Goal: Transaction & Acquisition: Purchase product/service

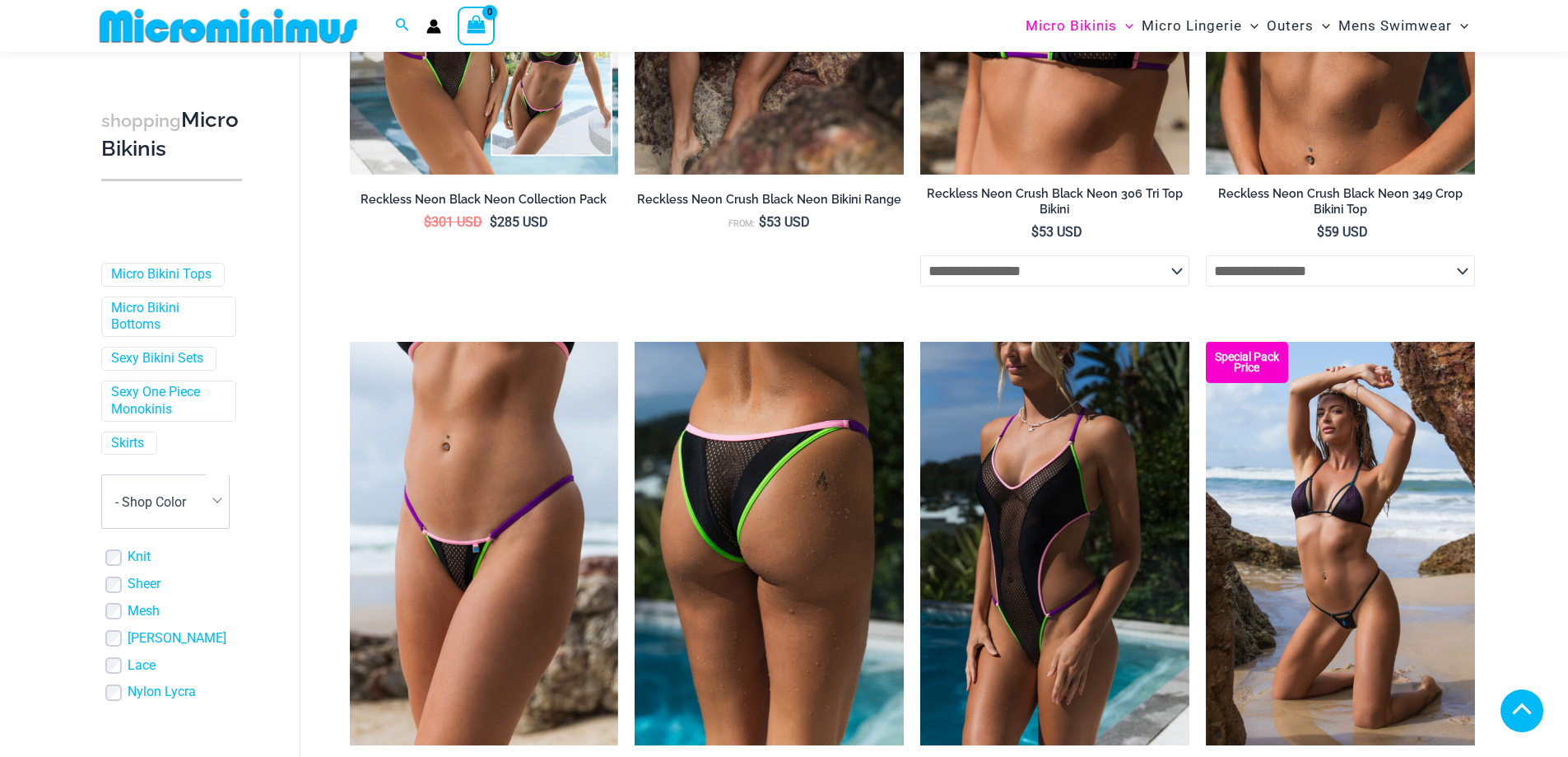
scroll to position [979, 0]
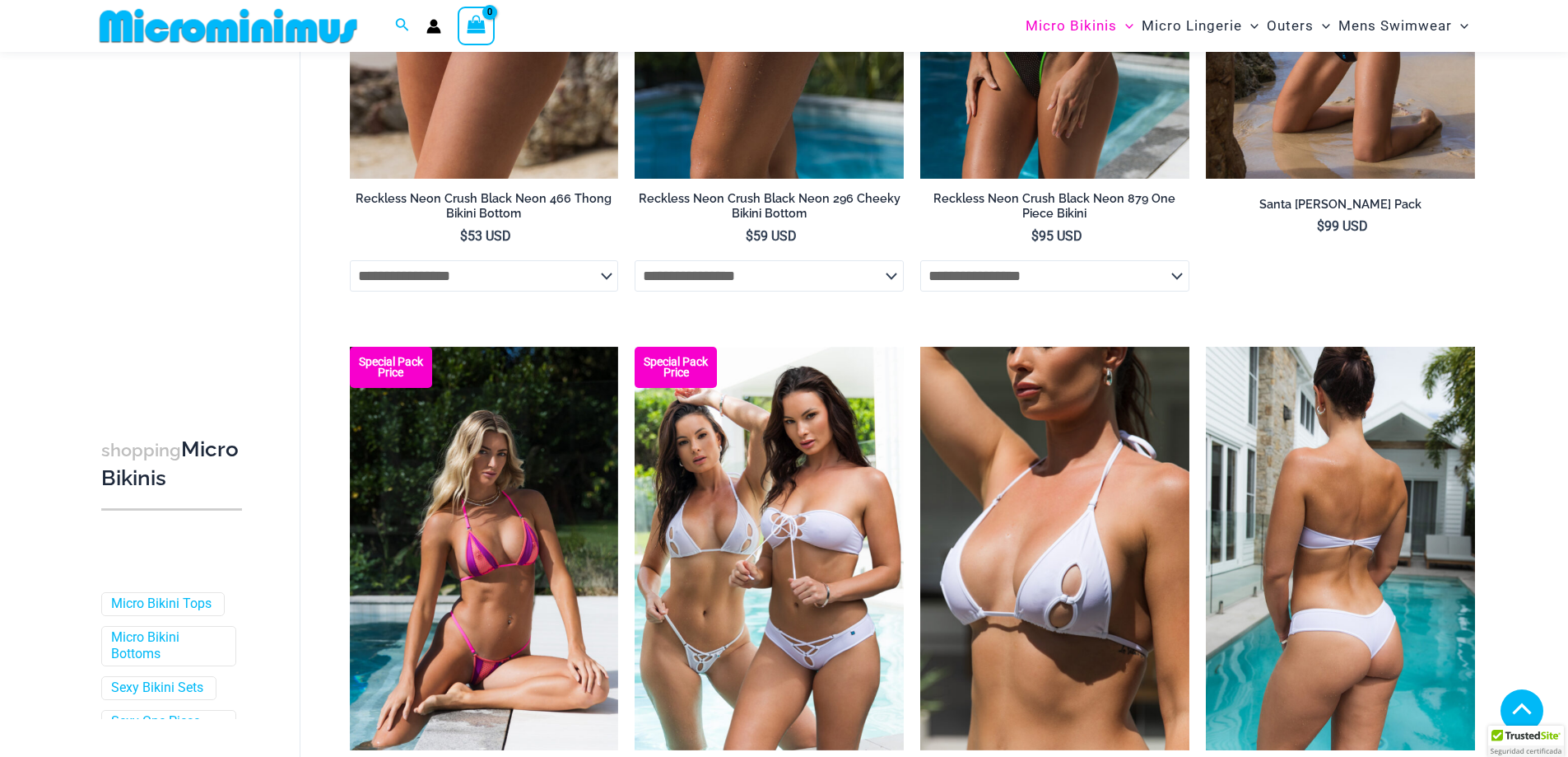
click at [1356, 565] on img at bounding box center [1341, 548] width 269 height 403
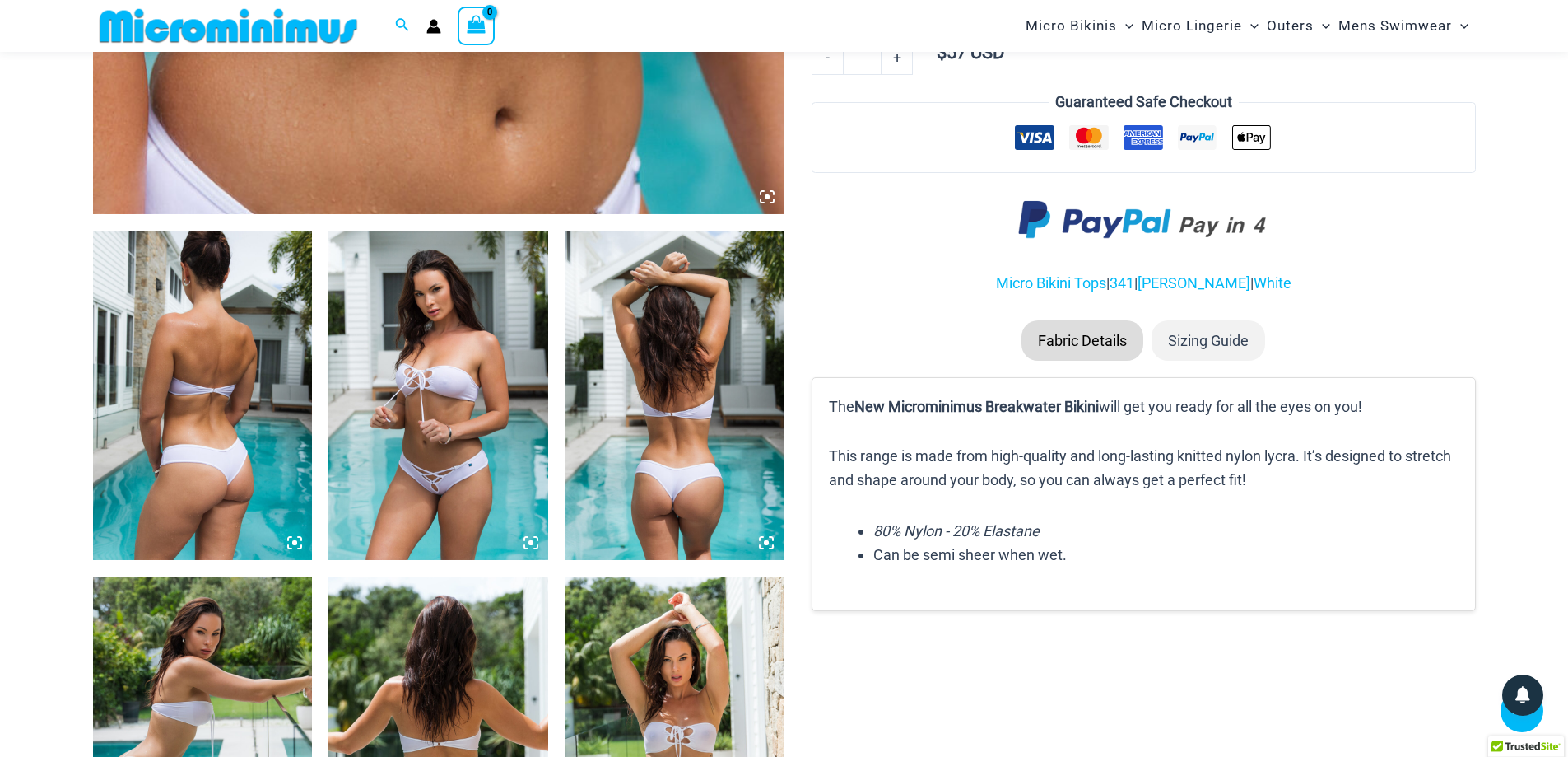
scroll to position [974, 0]
click at [185, 346] on img at bounding box center [203, 394] width 220 height 329
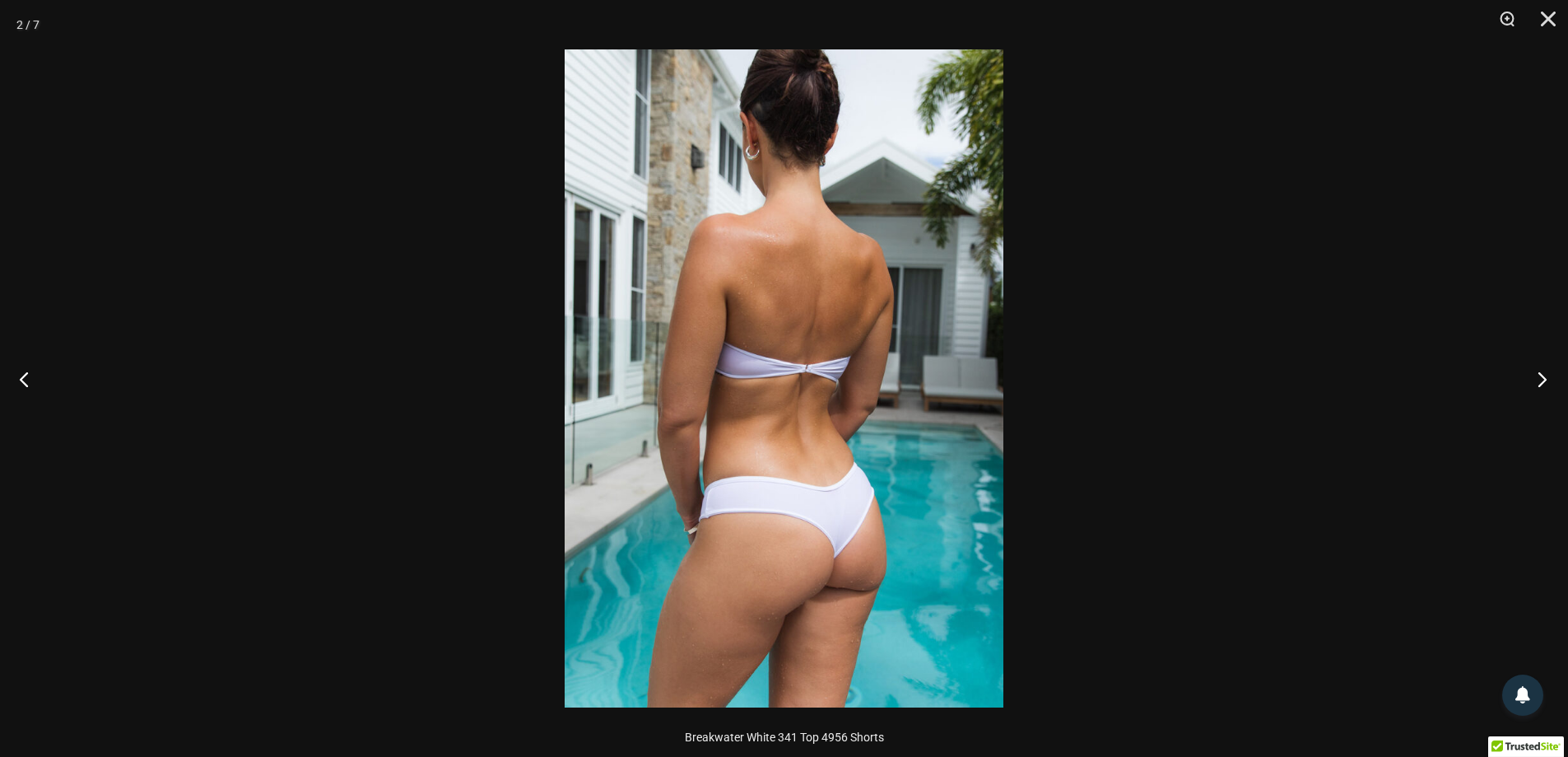
click at [1549, 372] on button "Next" at bounding box center [1537, 378] width 61 height 82
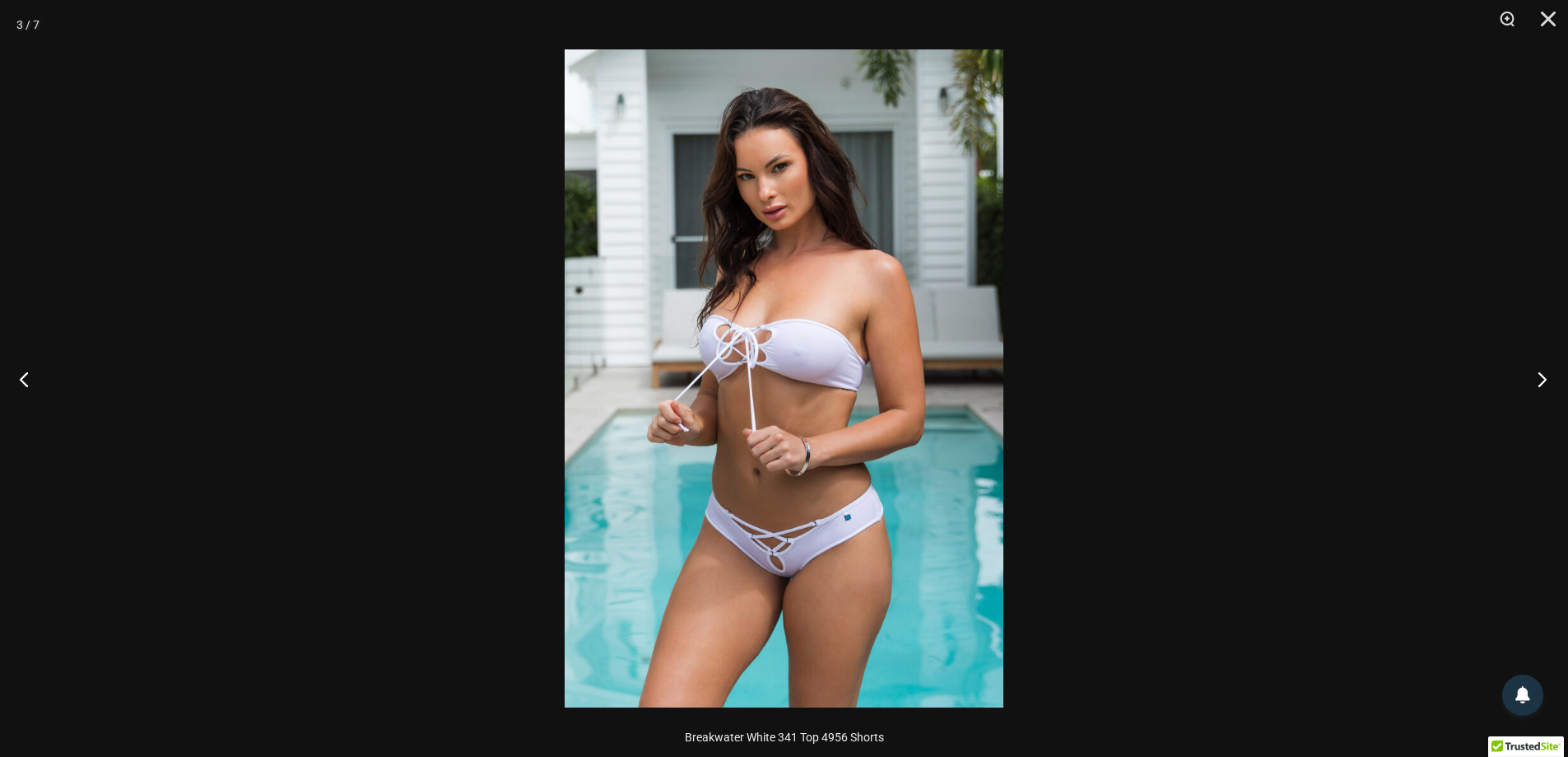
click at [1549, 372] on button "Next" at bounding box center [1537, 378] width 61 height 82
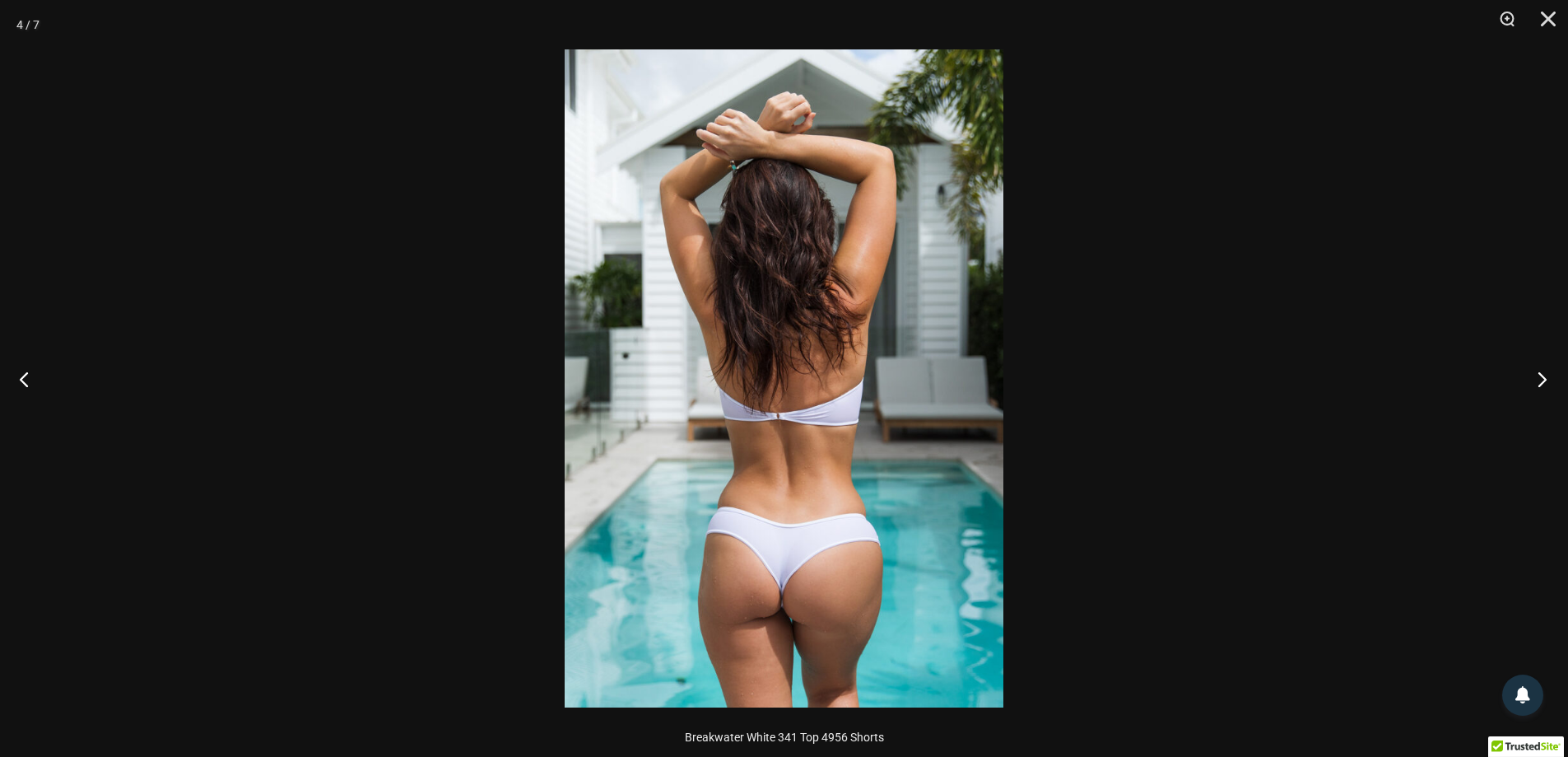
click at [1549, 372] on button "Next" at bounding box center [1537, 378] width 61 height 82
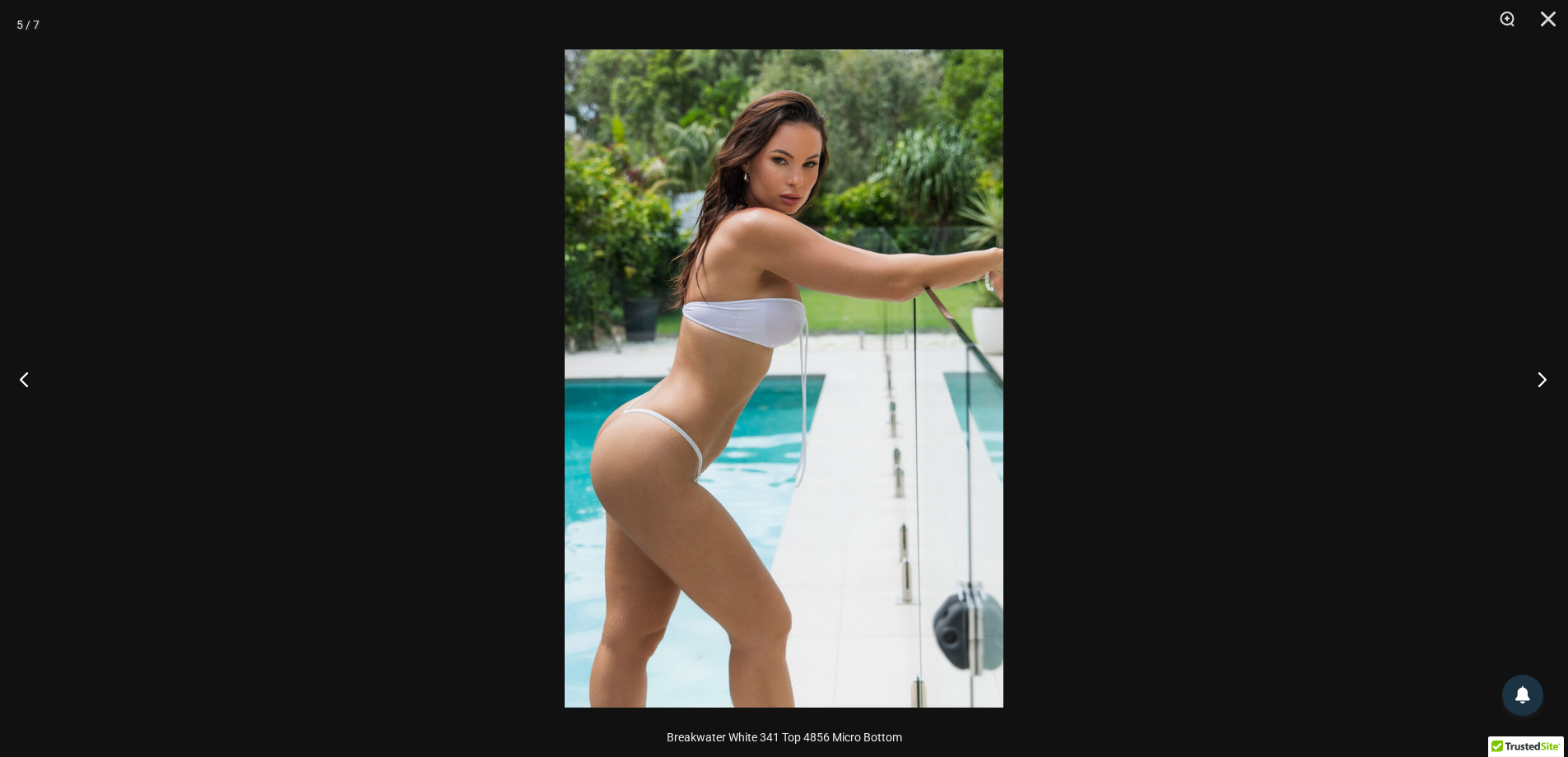
click at [1549, 372] on button "Next" at bounding box center [1537, 378] width 61 height 82
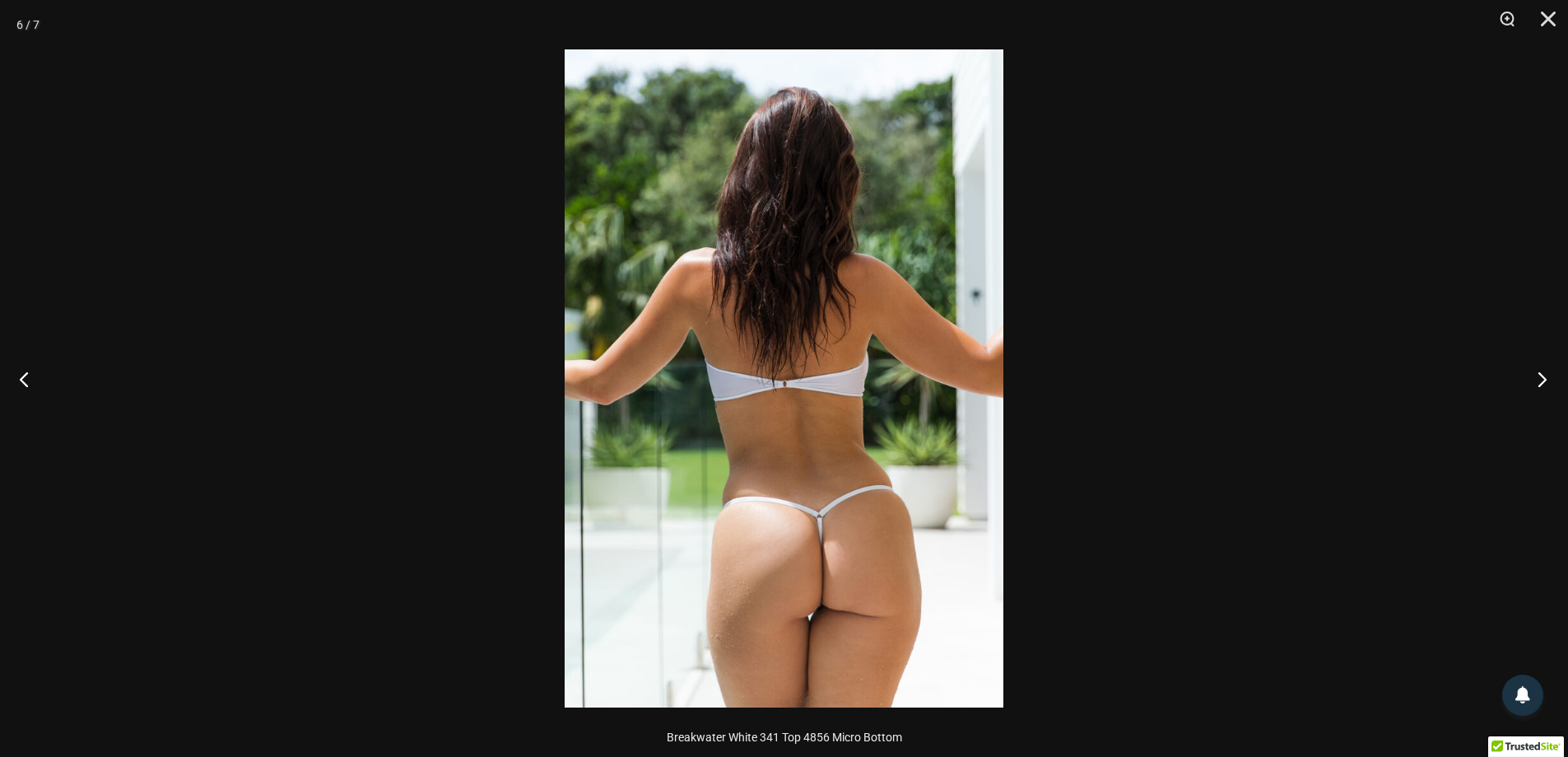
click at [1549, 372] on button "Next" at bounding box center [1537, 378] width 61 height 82
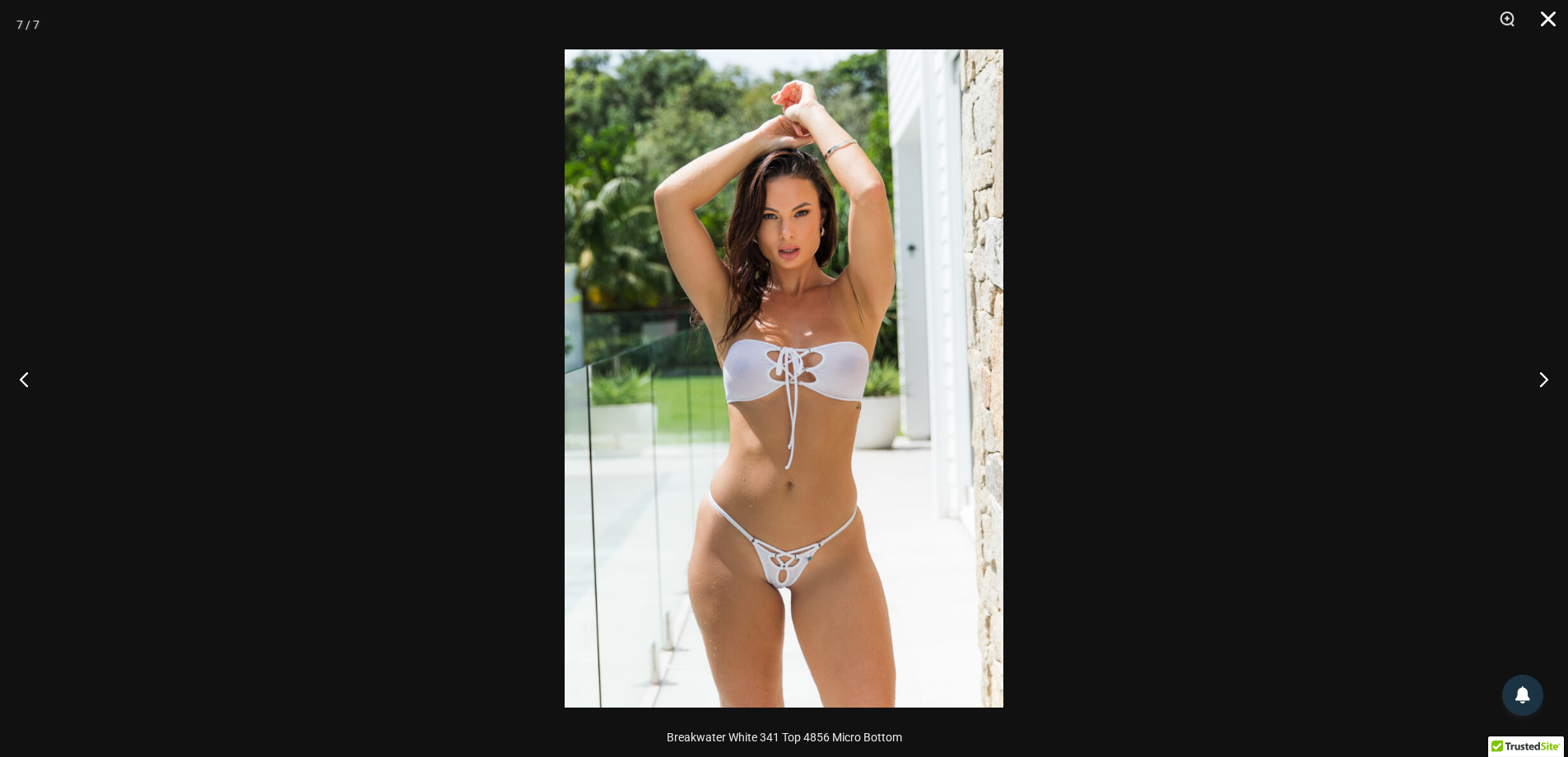
click at [1544, 15] on button "Close" at bounding box center [1542, 25] width 41 height 49
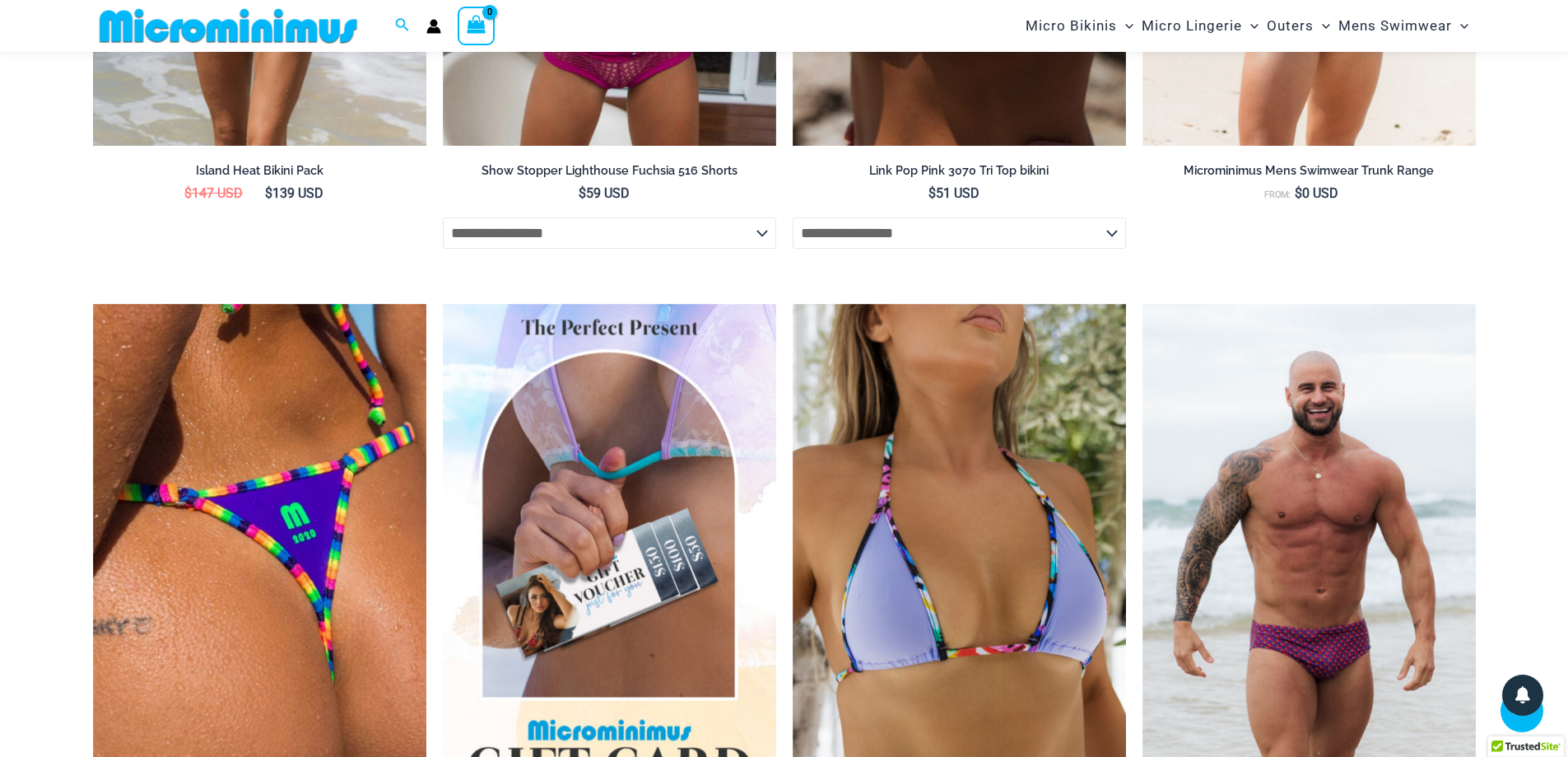
scroll to position [4928, 0]
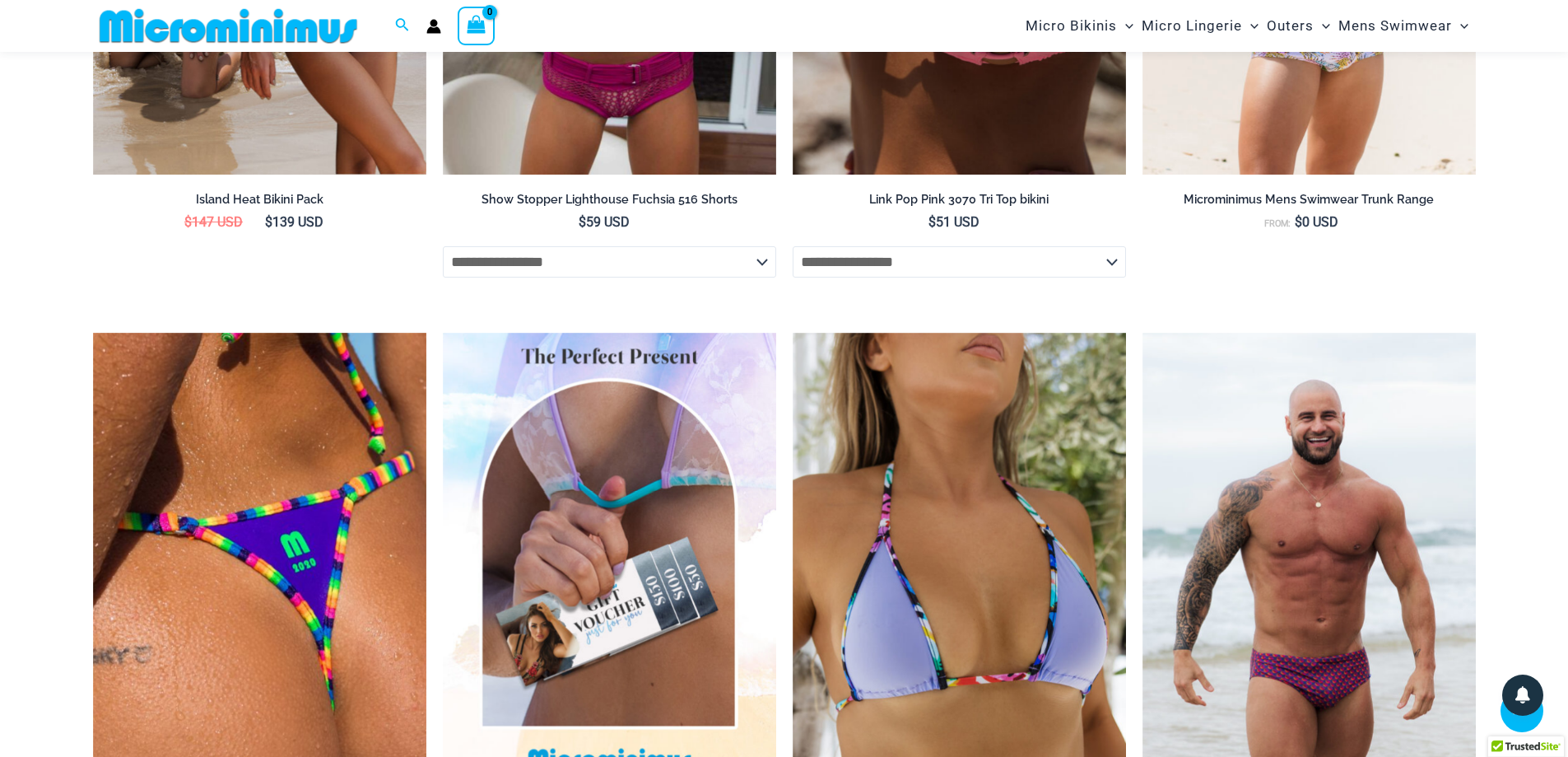
click at [303, 32] on img at bounding box center [229, 26] width 271 height 37
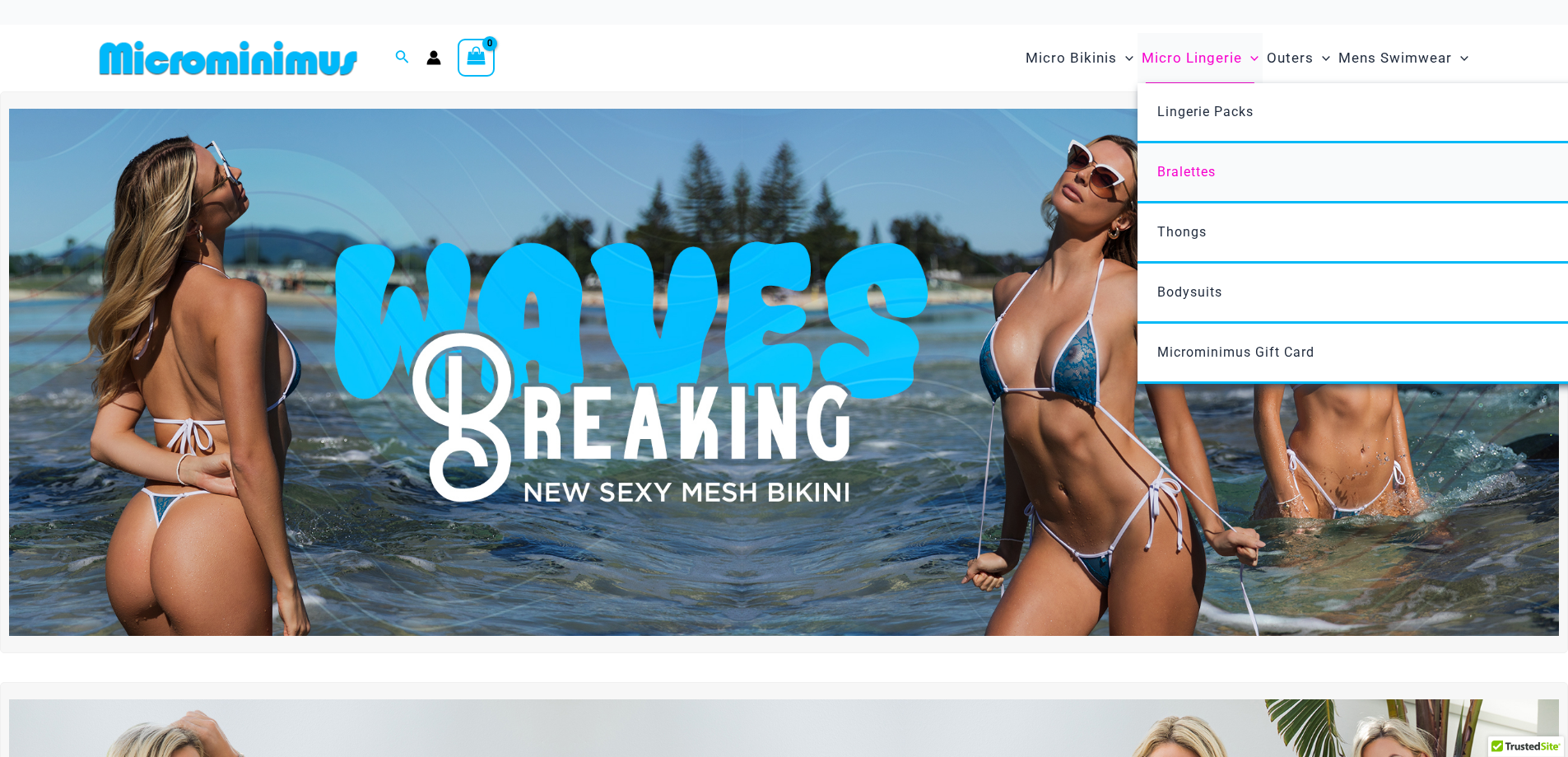
click at [1205, 175] on span "Bralettes" at bounding box center [1186, 171] width 59 height 16
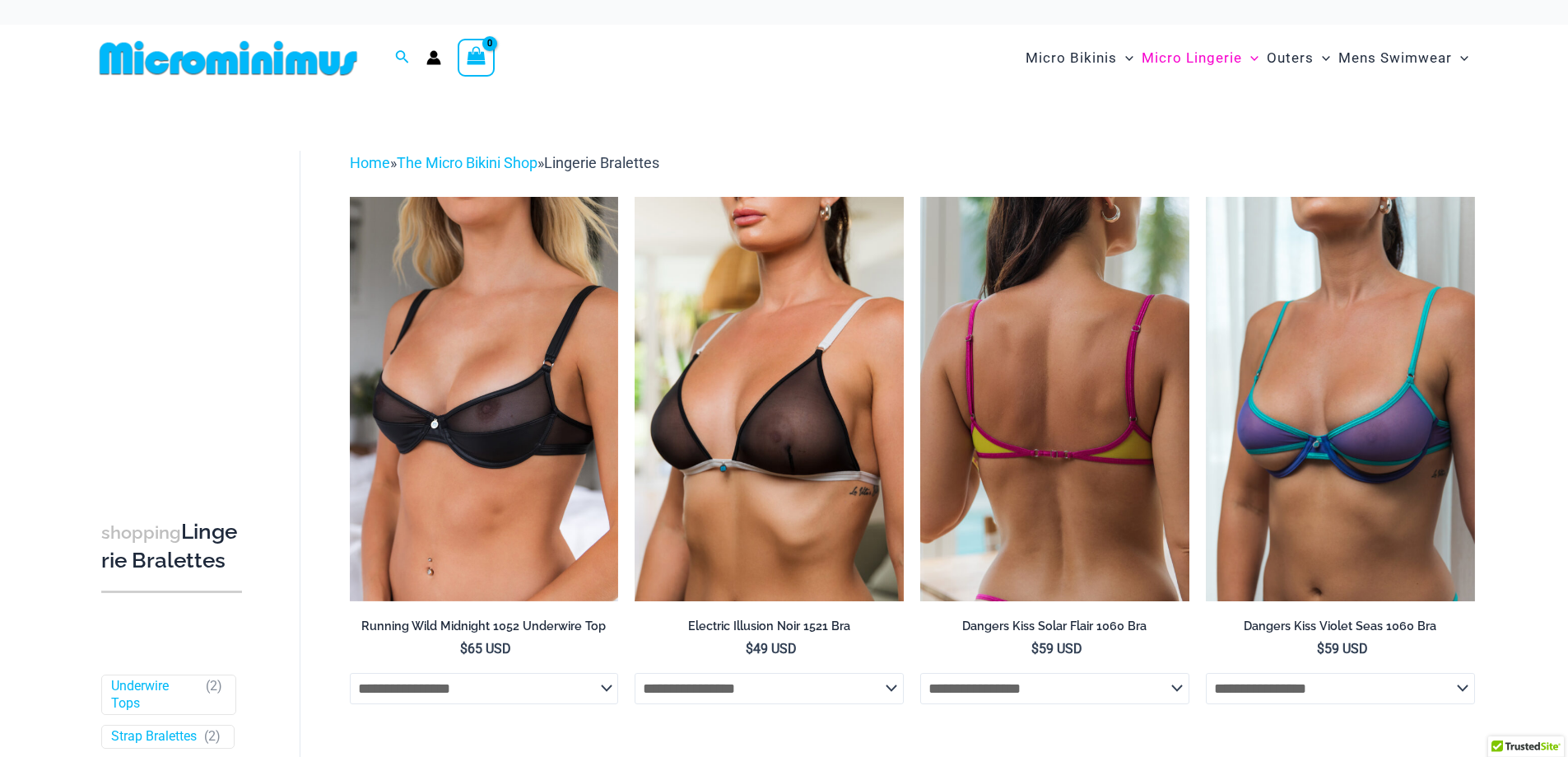
click at [1041, 437] on img at bounding box center [1055, 399] width 269 height 403
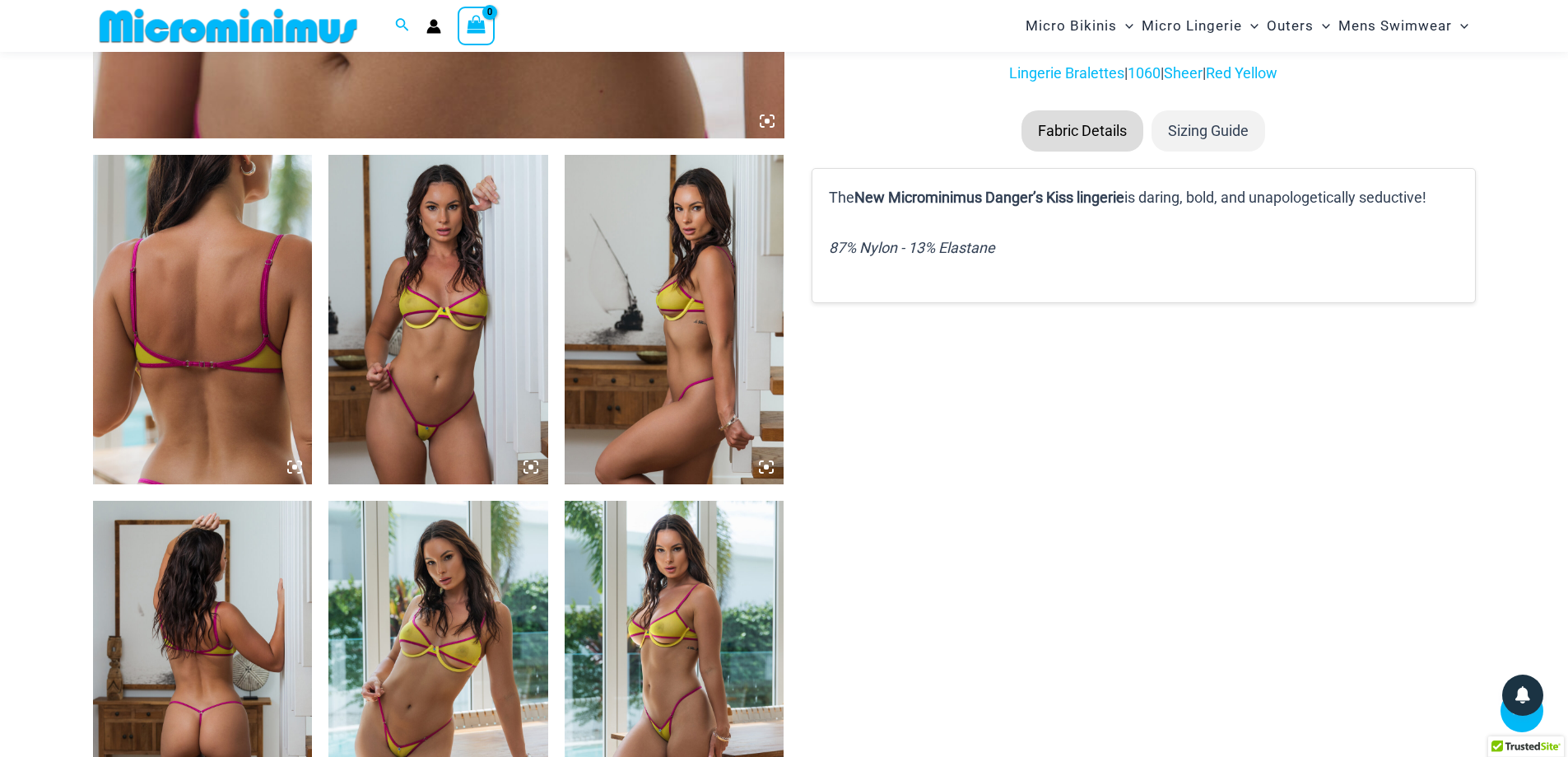
scroll to position [1055, 0]
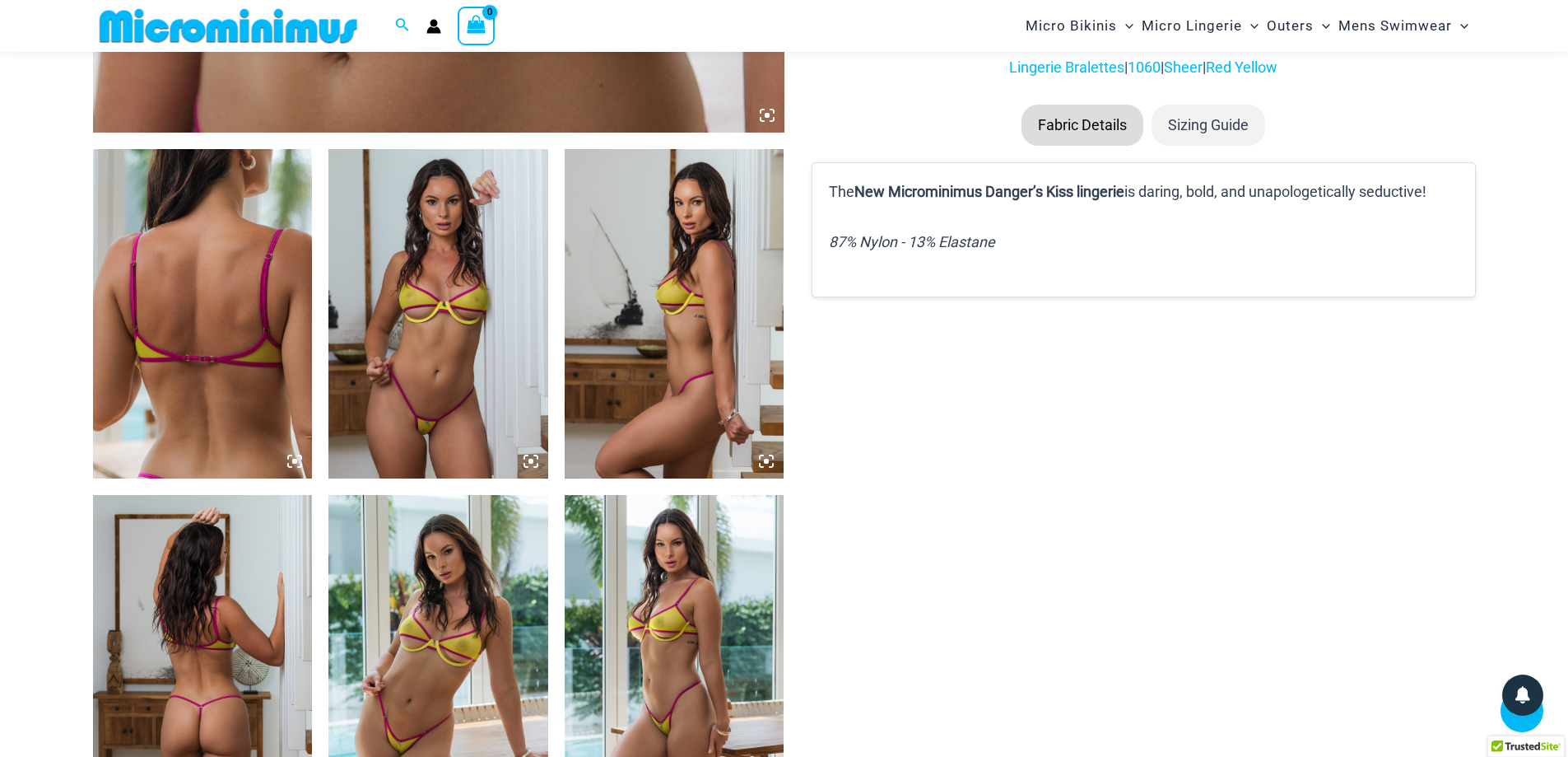
click at [462, 343] on img at bounding box center [439, 313] width 220 height 329
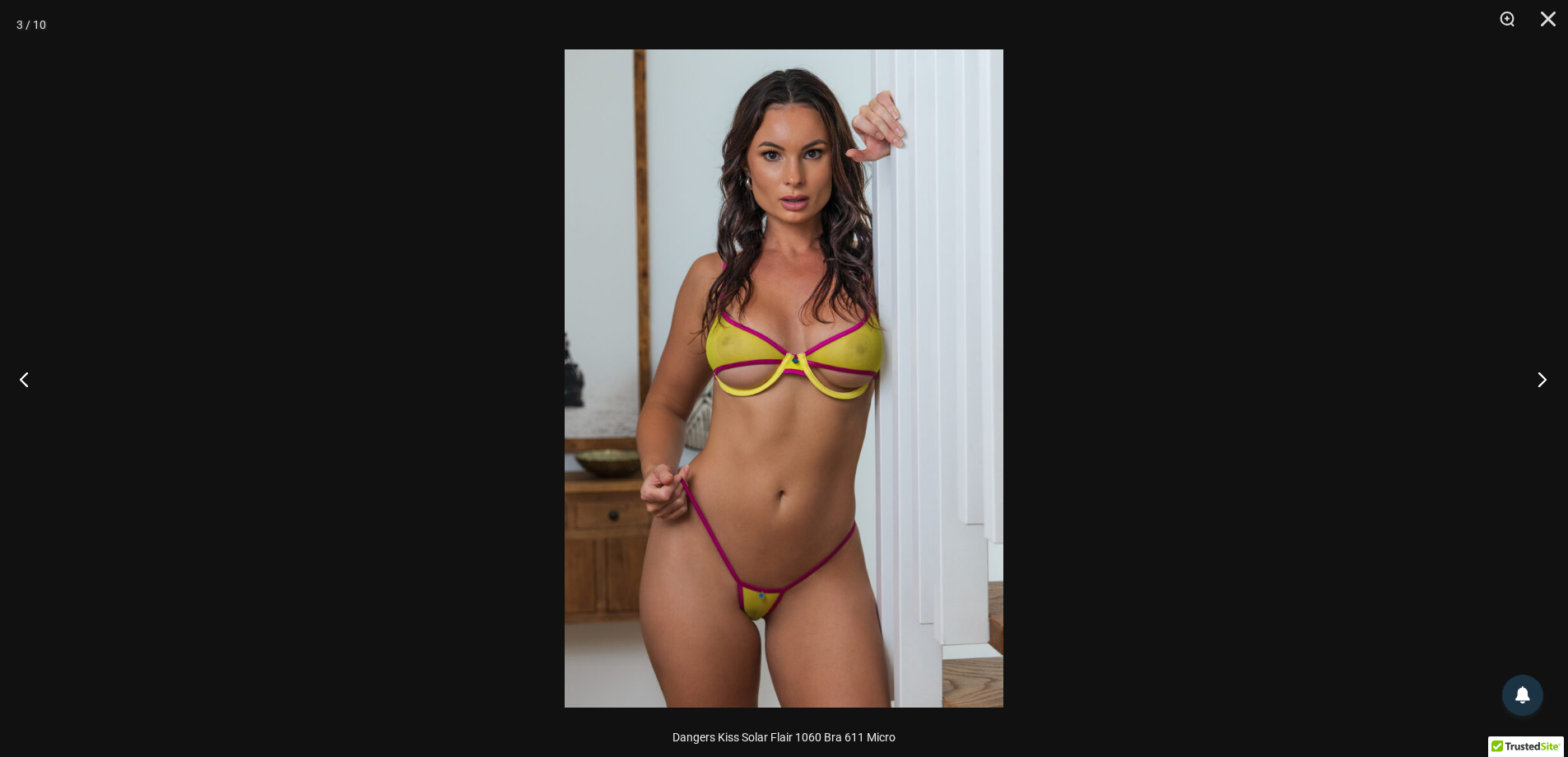
click at [1548, 347] on button "Next" at bounding box center [1537, 378] width 61 height 82
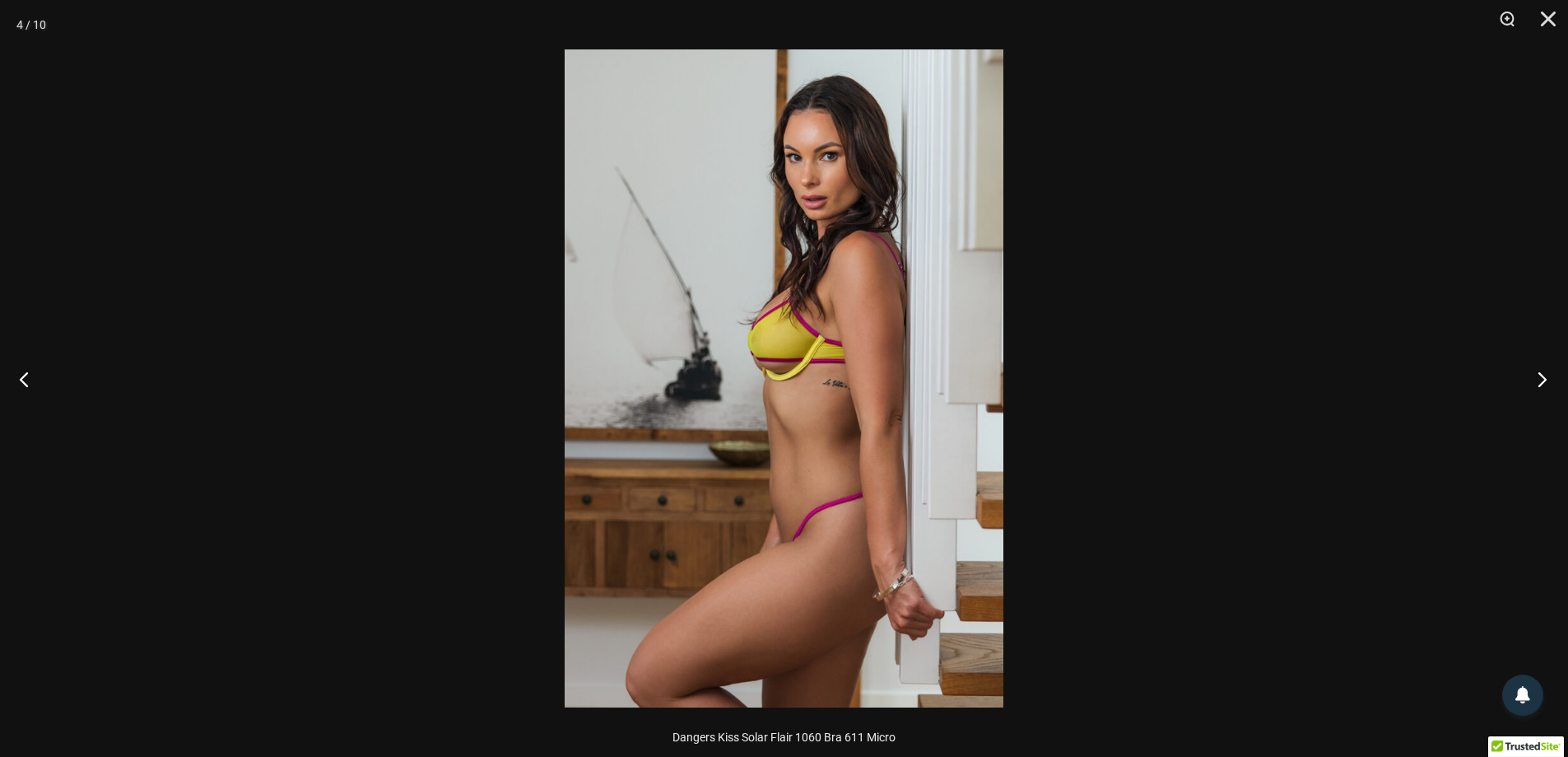
click at [1548, 347] on button "Next" at bounding box center [1537, 378] width 61 height 82
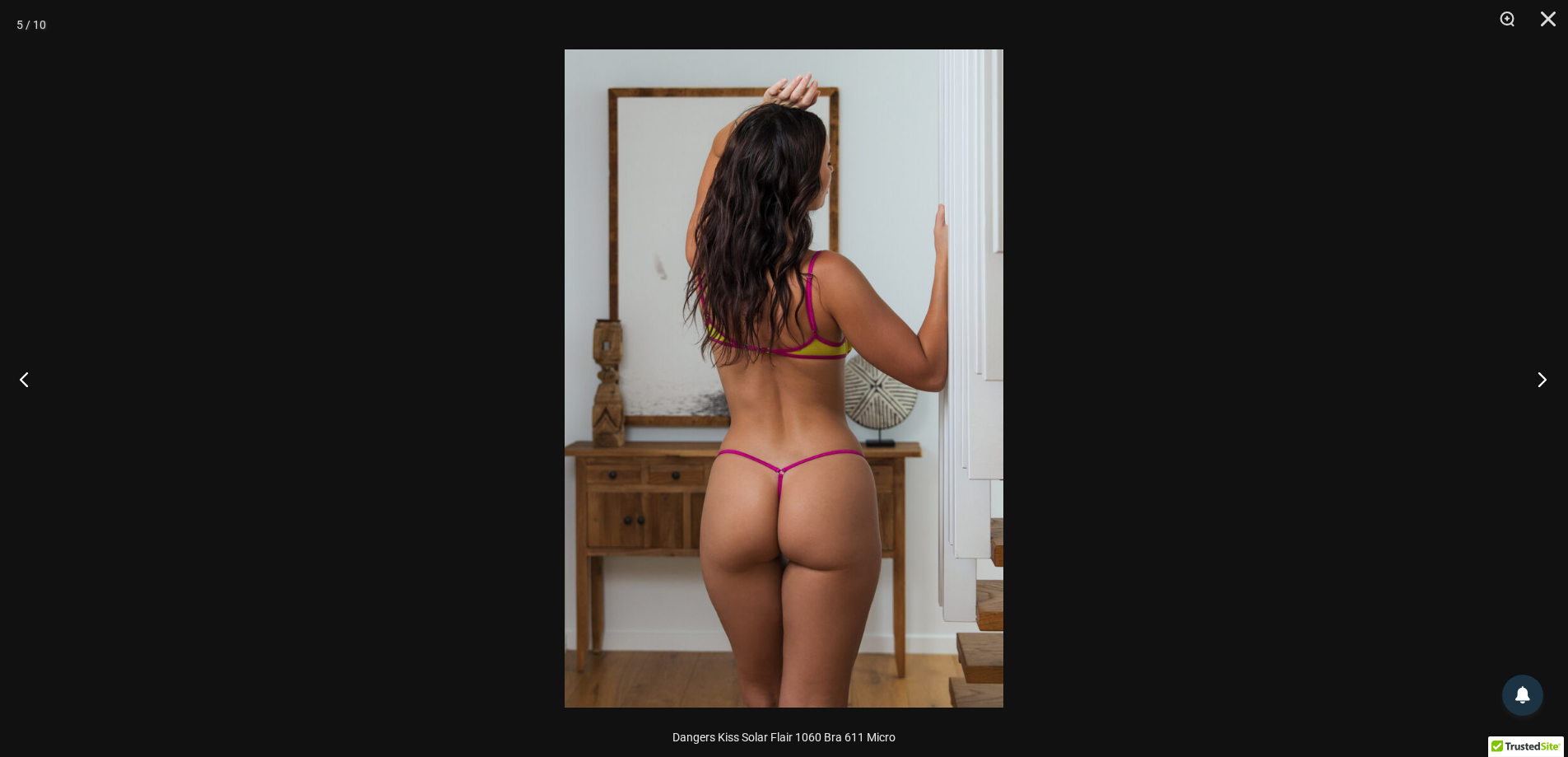
click at [1548, 347] on button "Next" at bounding box center [1537, 378] width 61 height 82
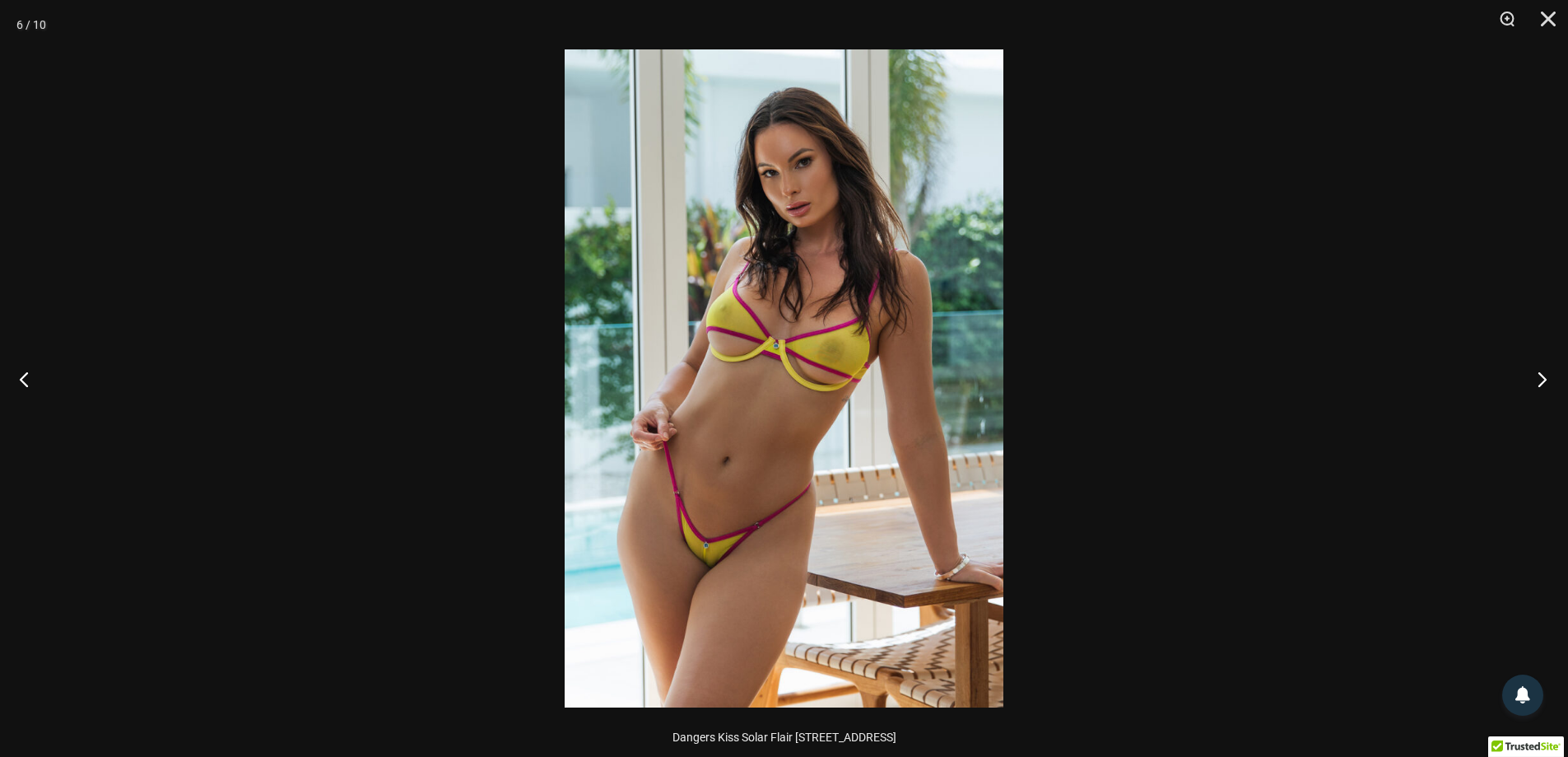
click at [1548, 347] on button "Next" at bounding box center [1537, 378] width 61 height 82
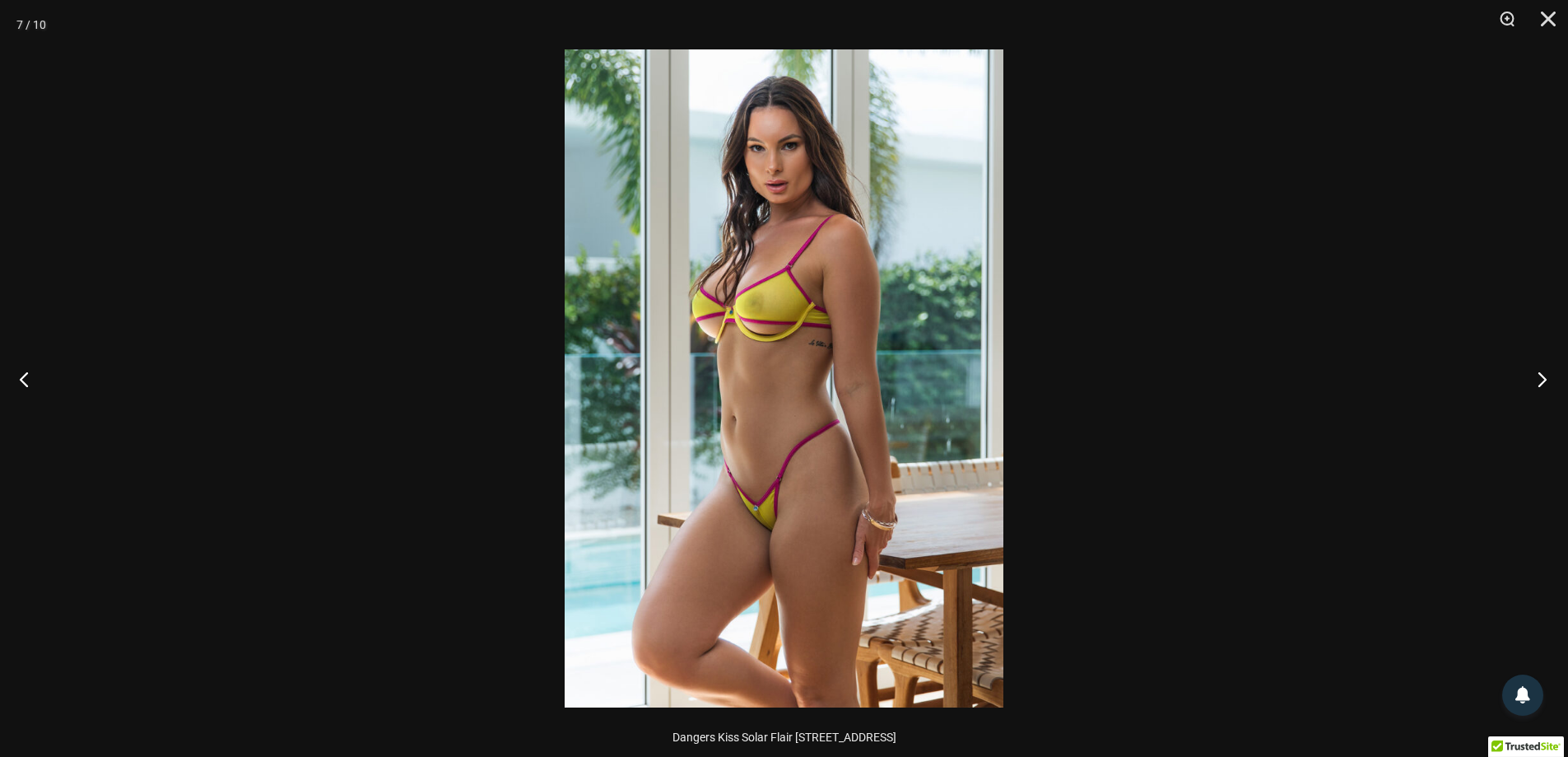
click at [1548, 347] on button "Next" at bounding box center [1537, 378] width 61 height 82
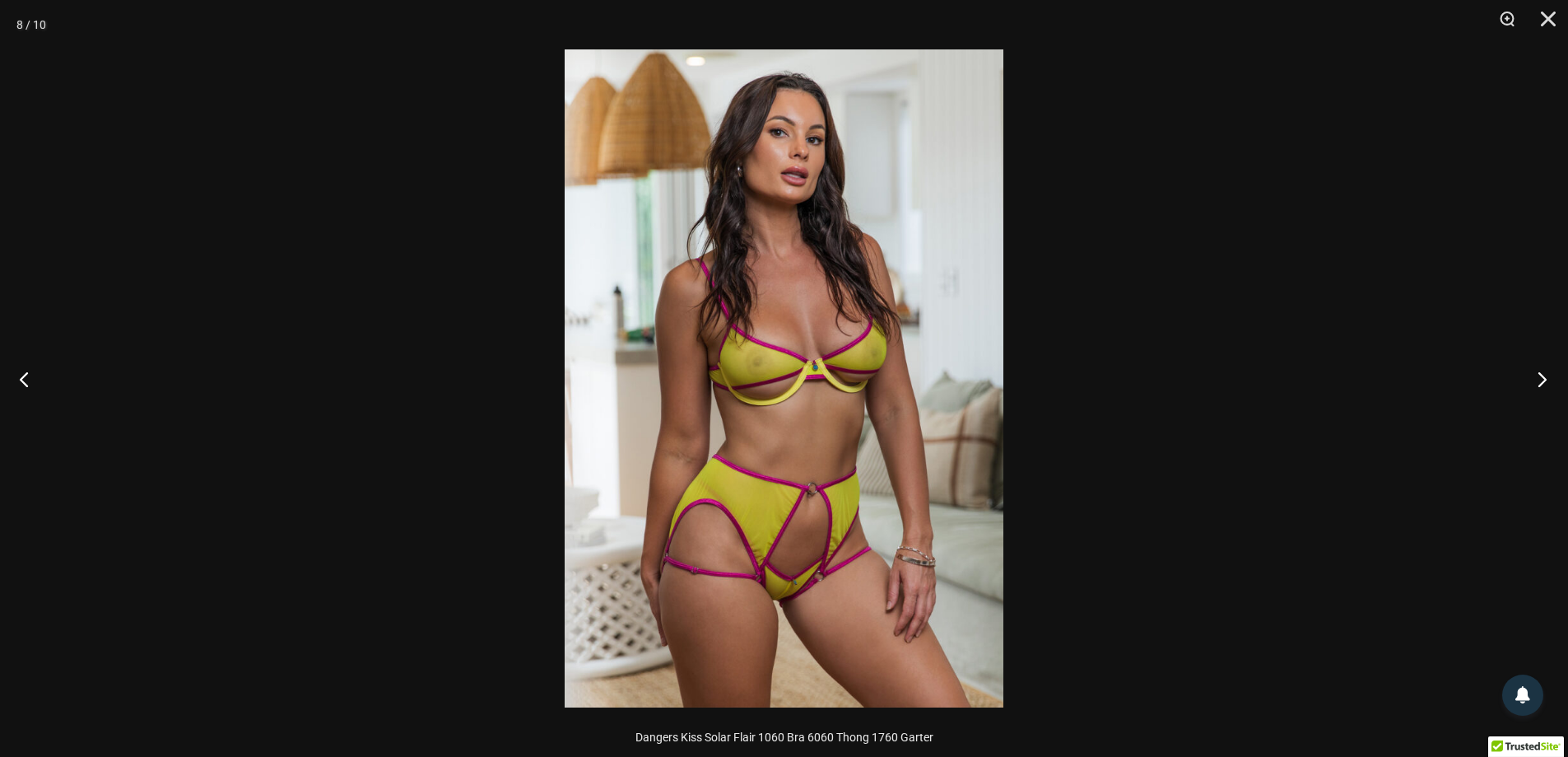
click at [1548, 347] on button "Next" at bounding box center [1537, 378] width 61 height 82
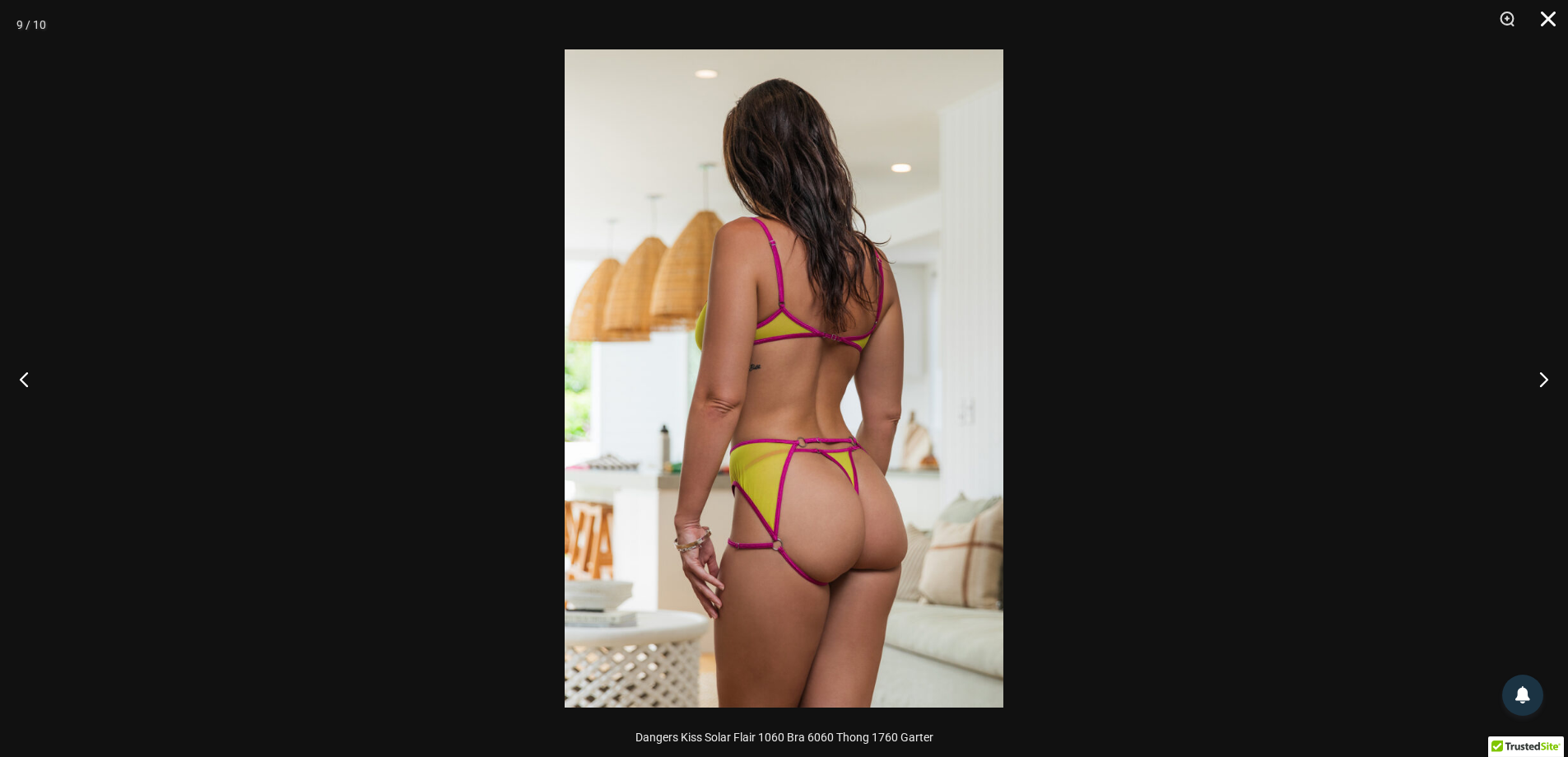
click at [1545, 27] on button "Close" at bounding box center [1542, 25] width 41 height 49
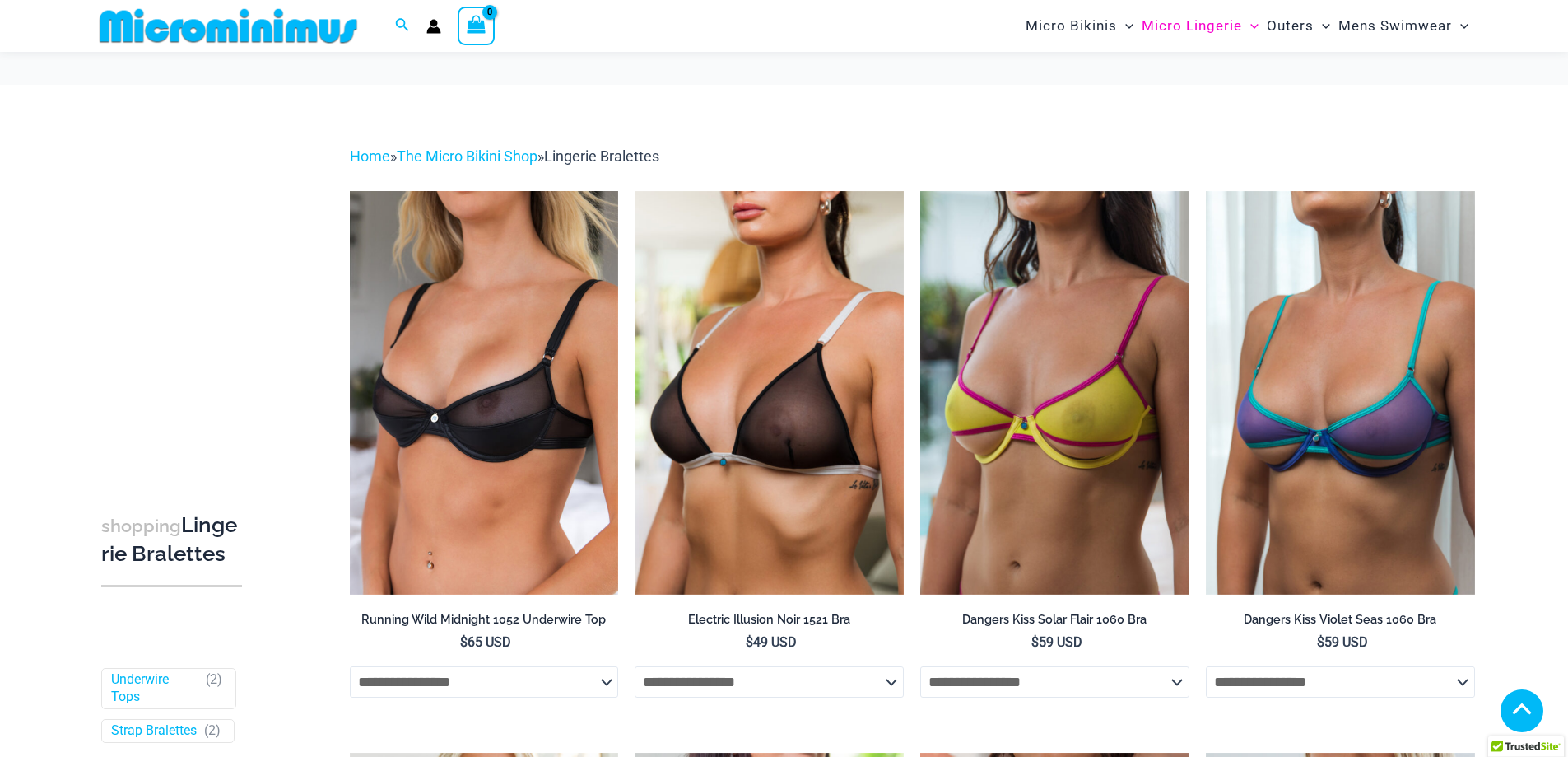
scroll to position [575, 0]
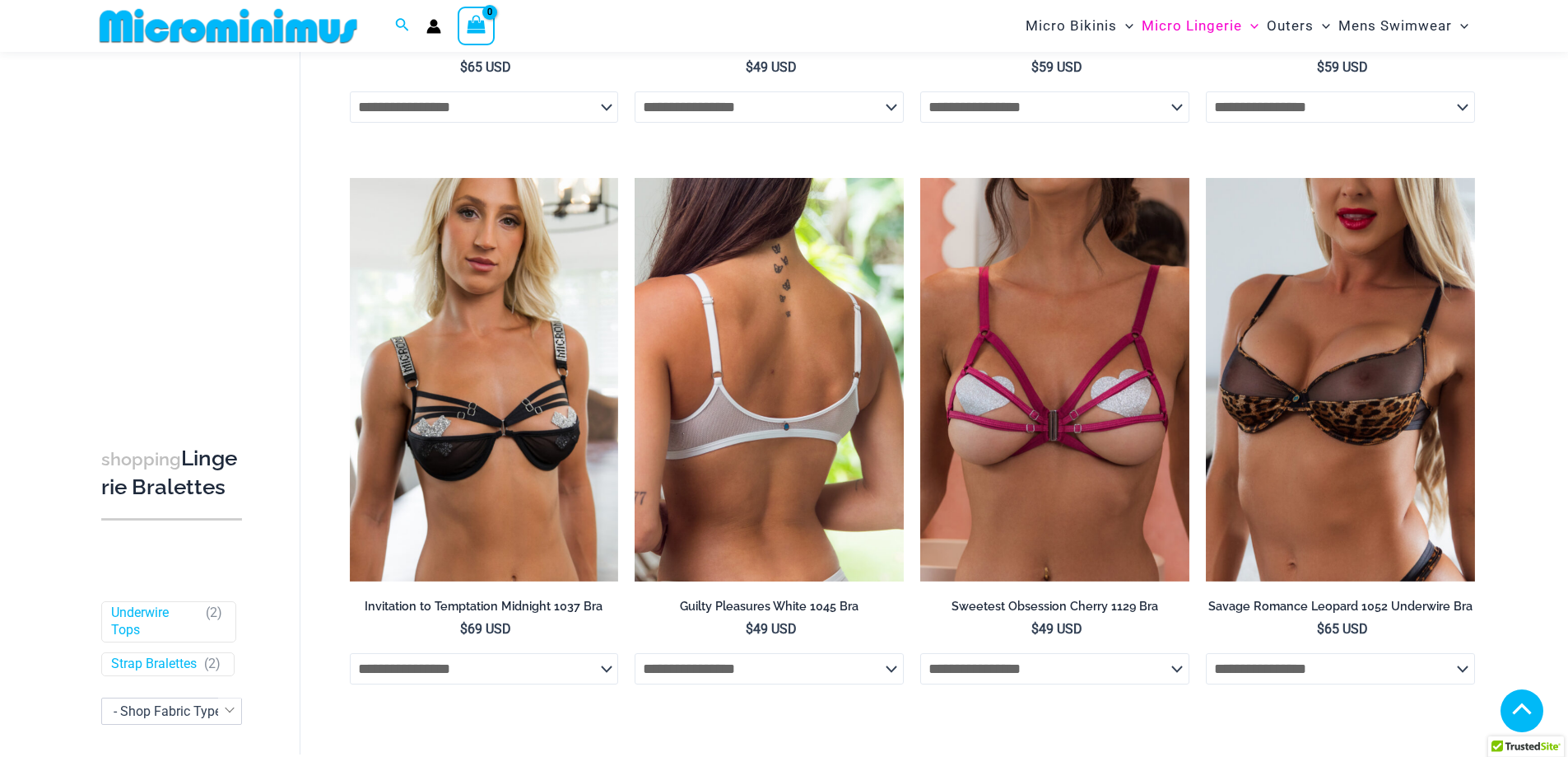
click at [779, 385] on img at bounding box center [769, 379] width 269 height 403
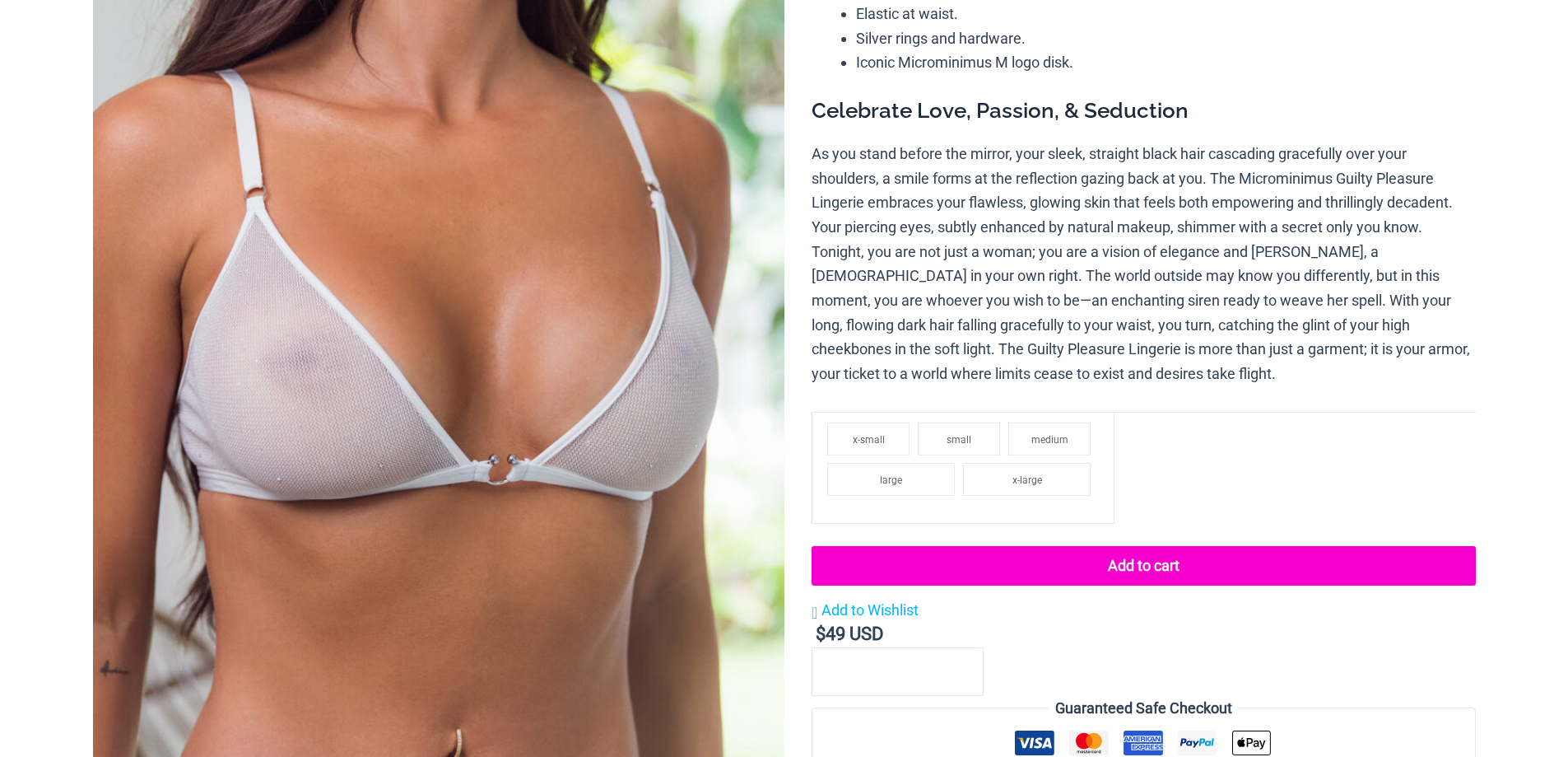
scroll to position [329, 0]
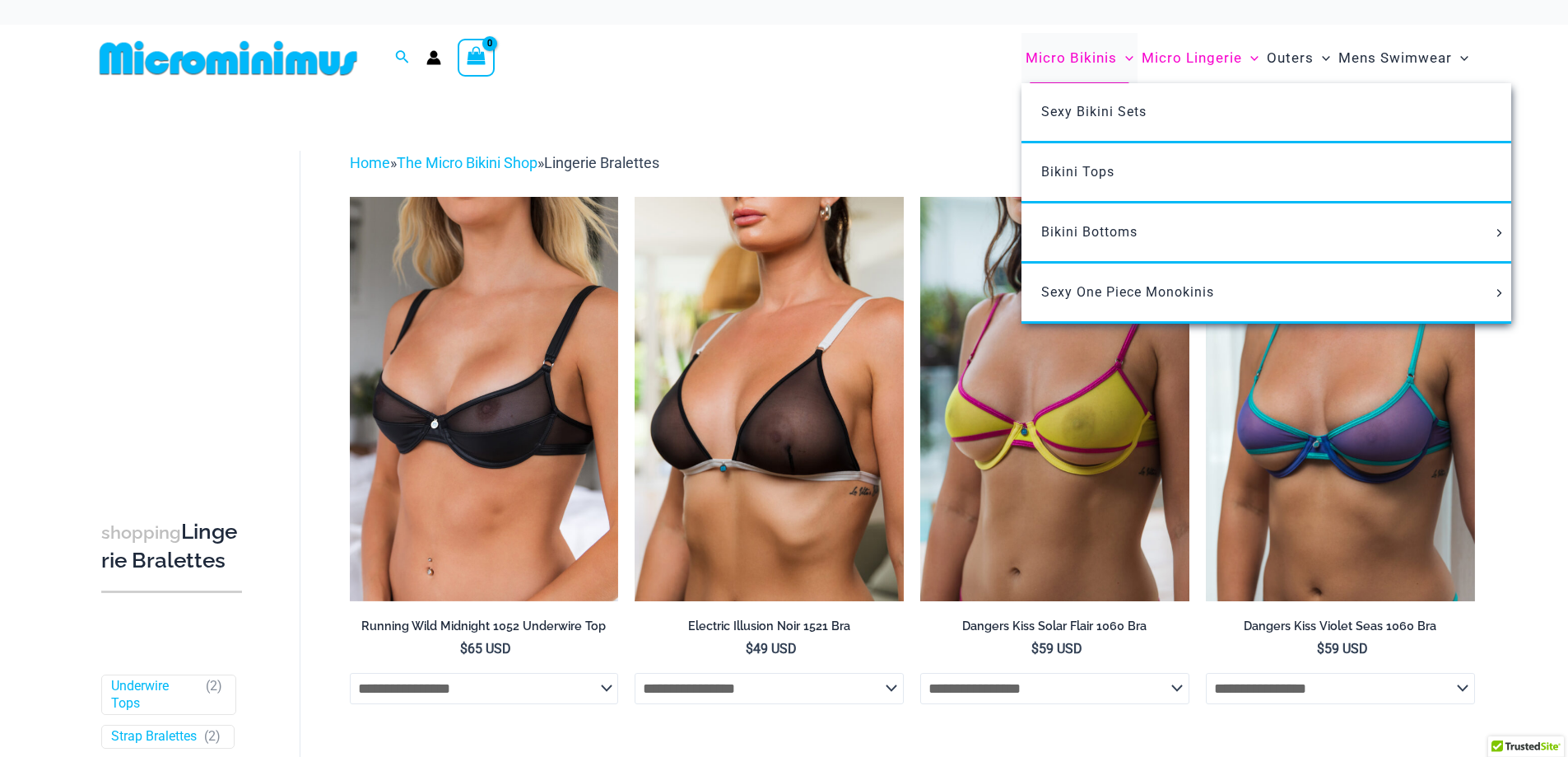
click at [1077, 52] on span "Micro Bikinis" at bounding box center [1072, 58] width 92 height 42
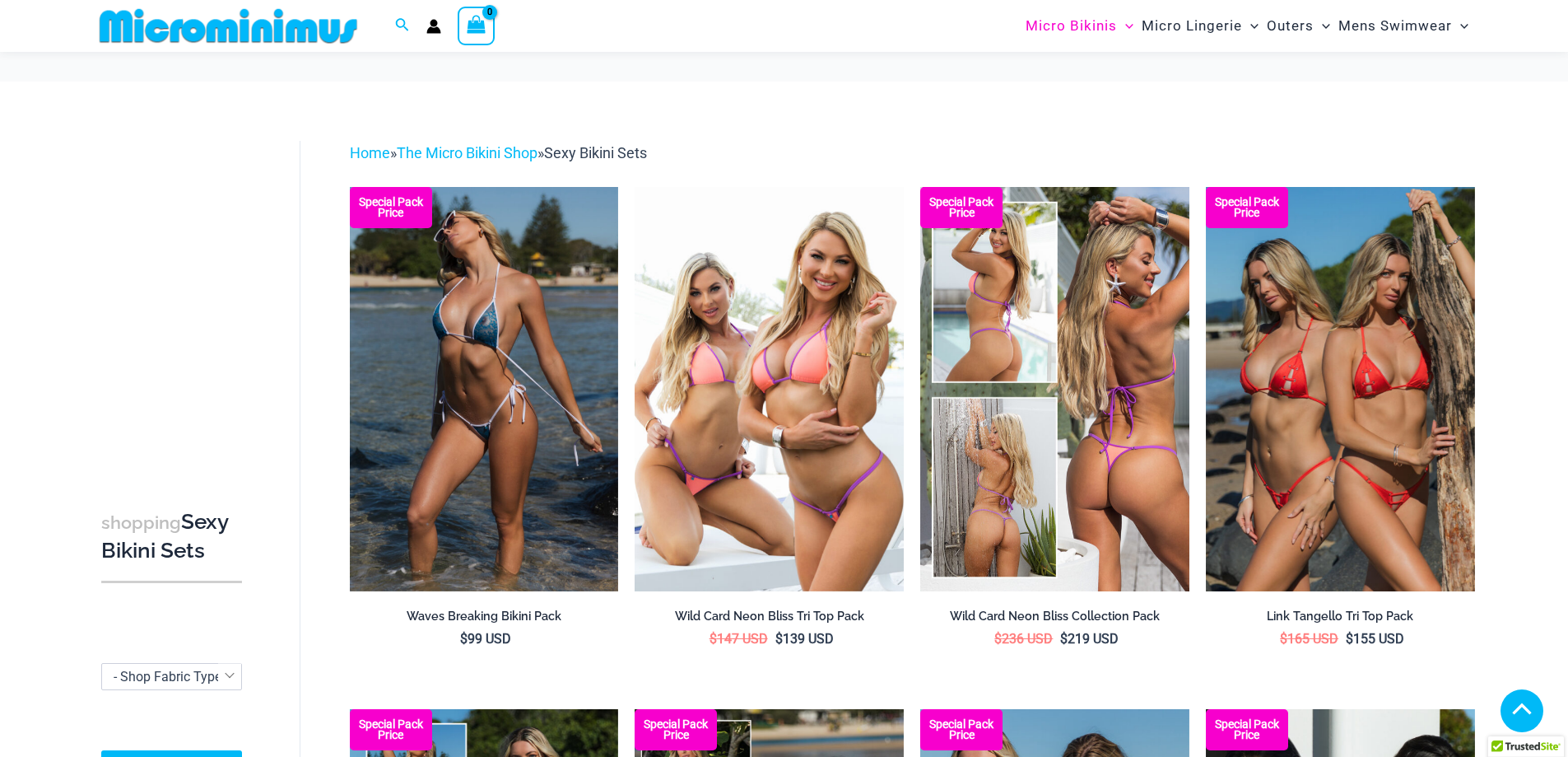
scroll to position [643, 0]
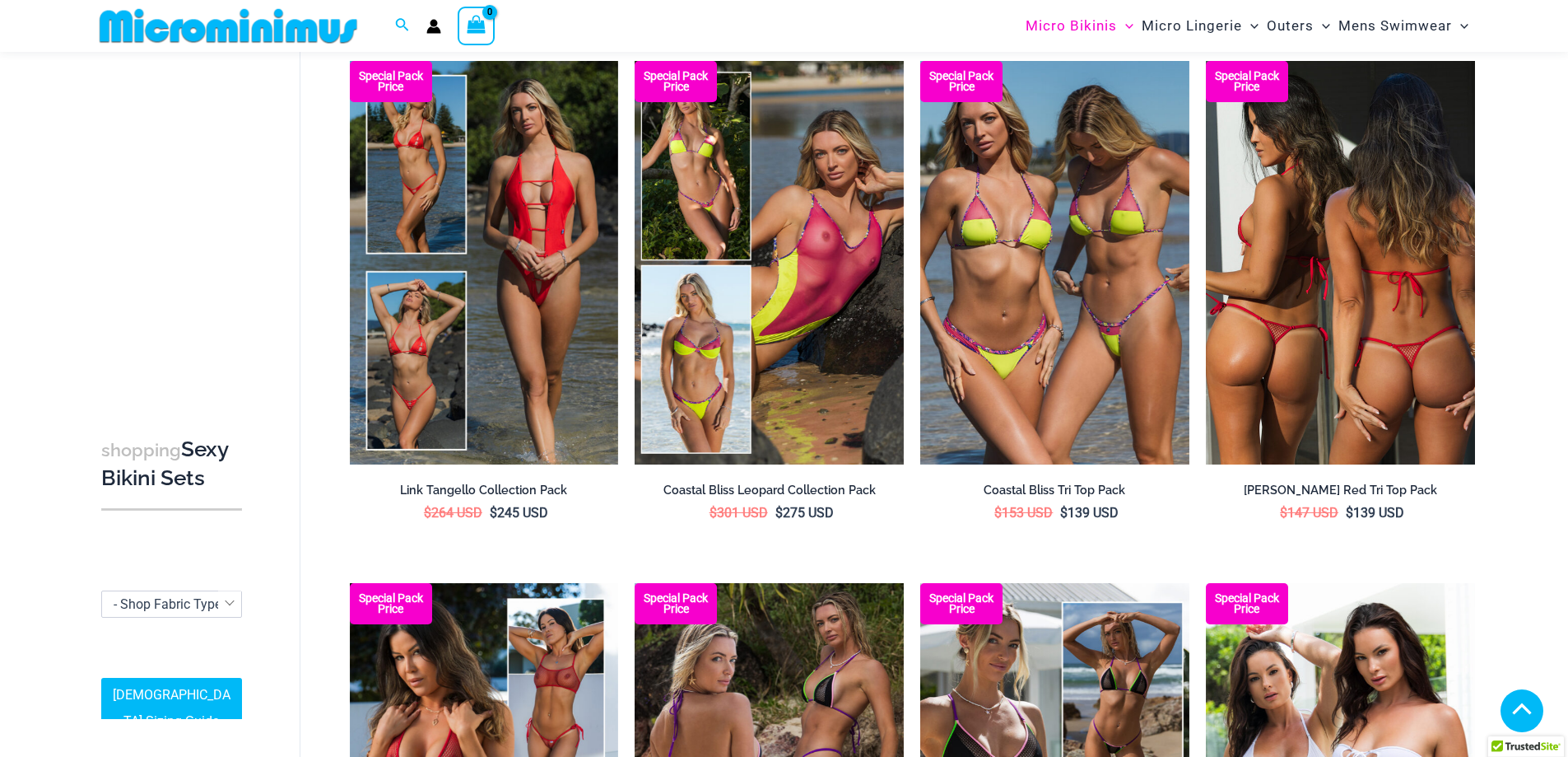
click at [1312, 310] on img at bounding box center [1341, 262] width 269 height 403
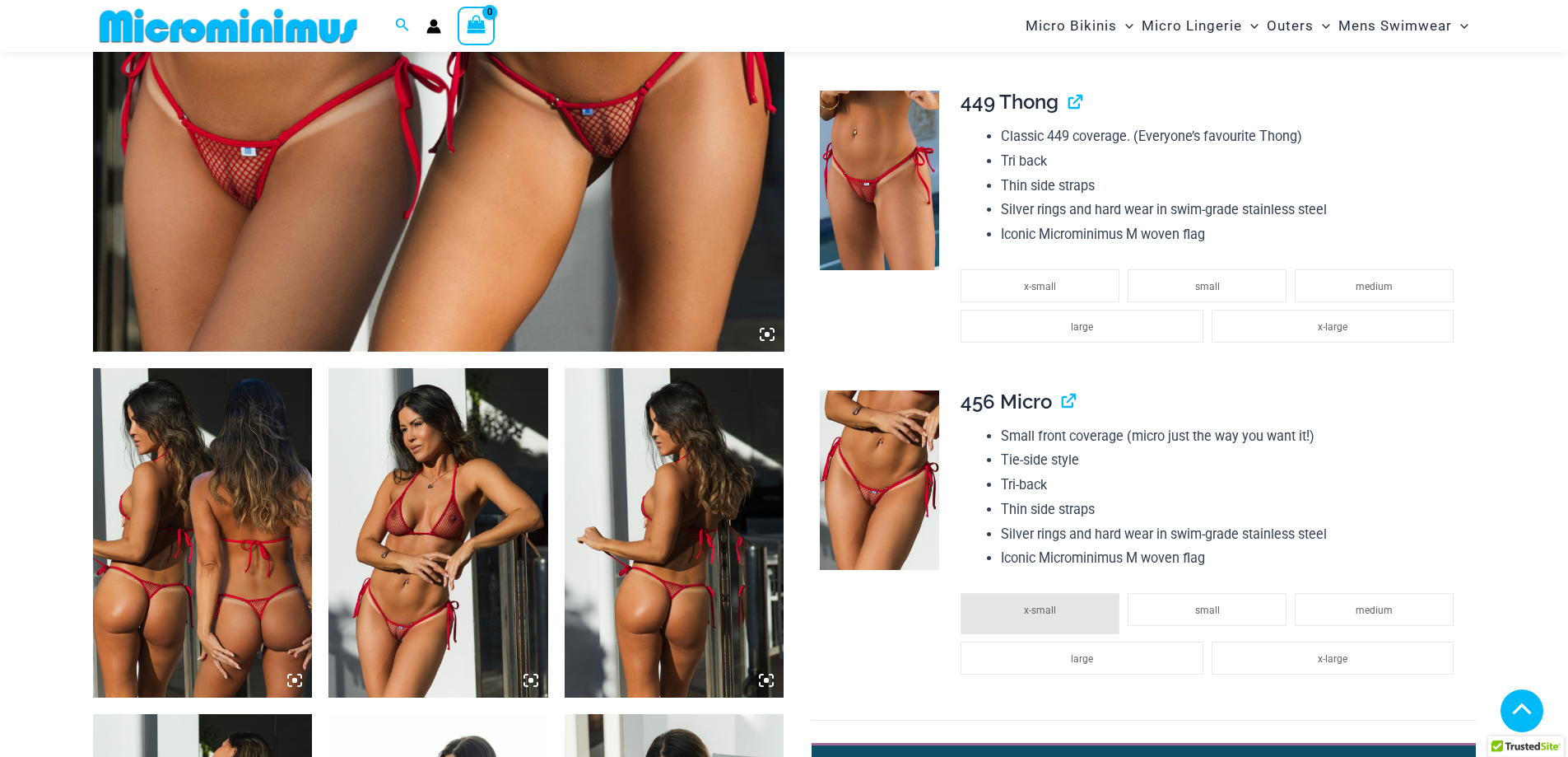
scroll to position [973, 0]
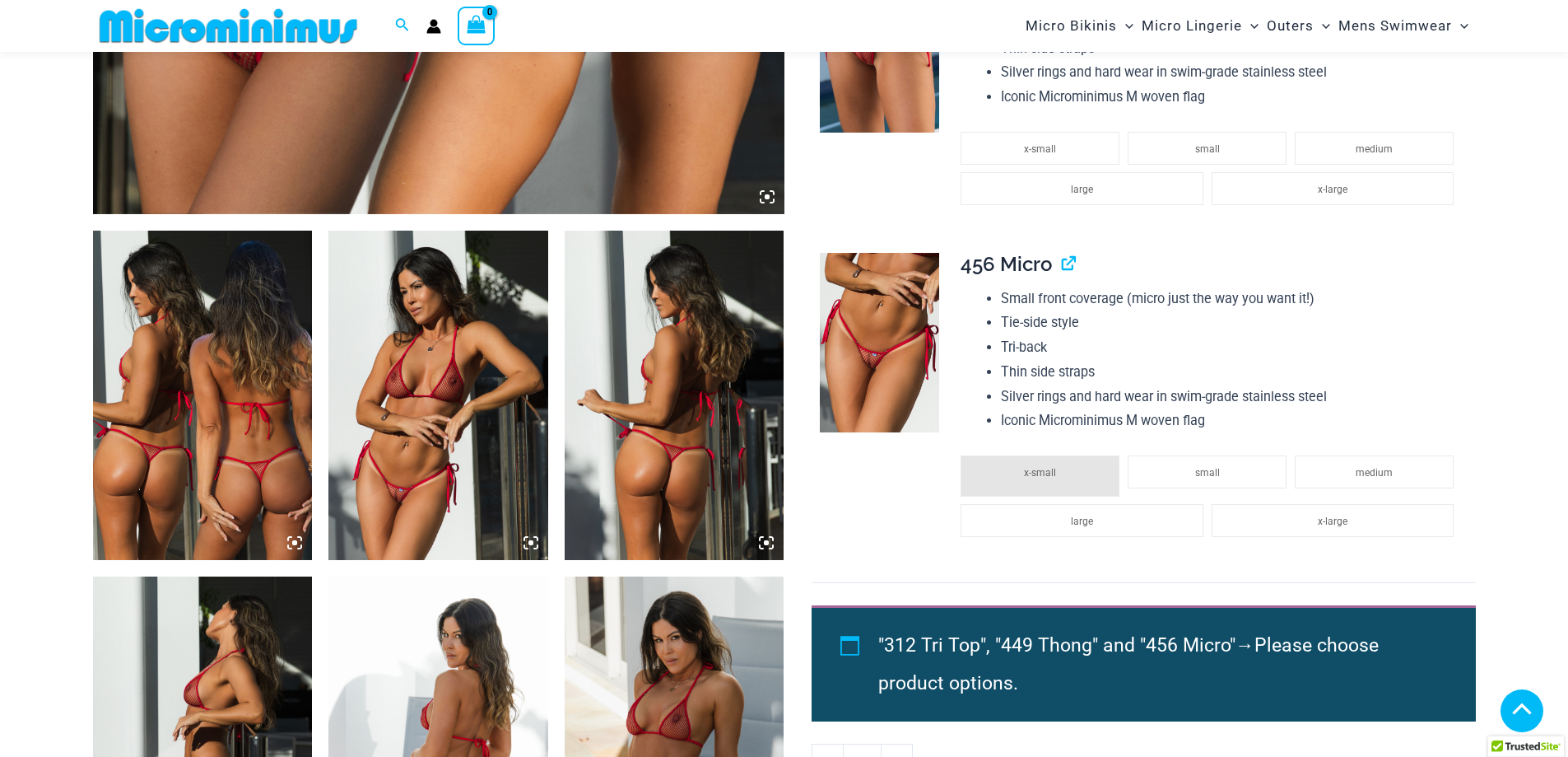
click at [451, 381] on img at bounding box center [439, 395] width 220 height 329
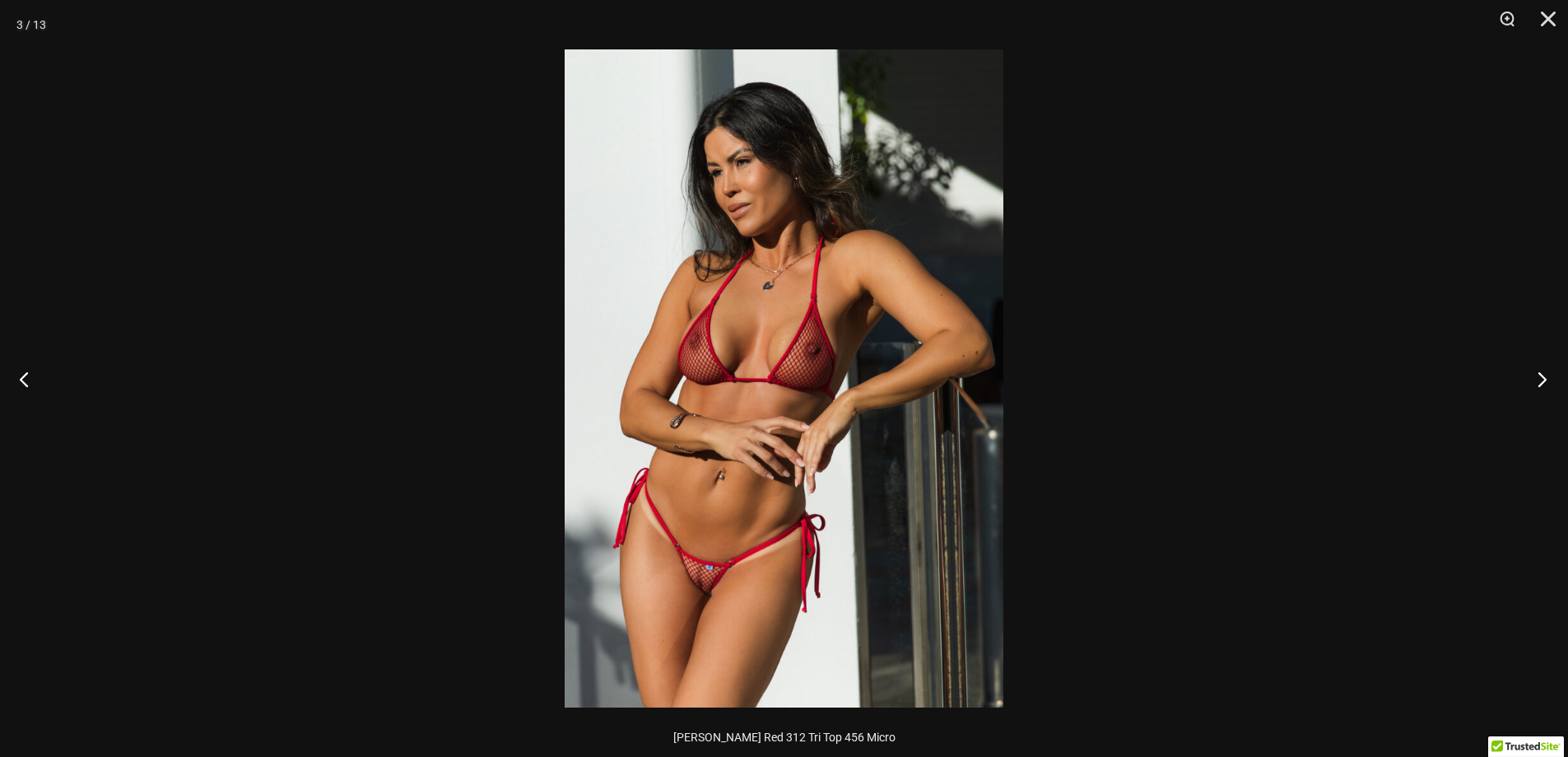
click at [1565, 362] on button "Next" at bounding box center [1537, 378] width 61 height 82
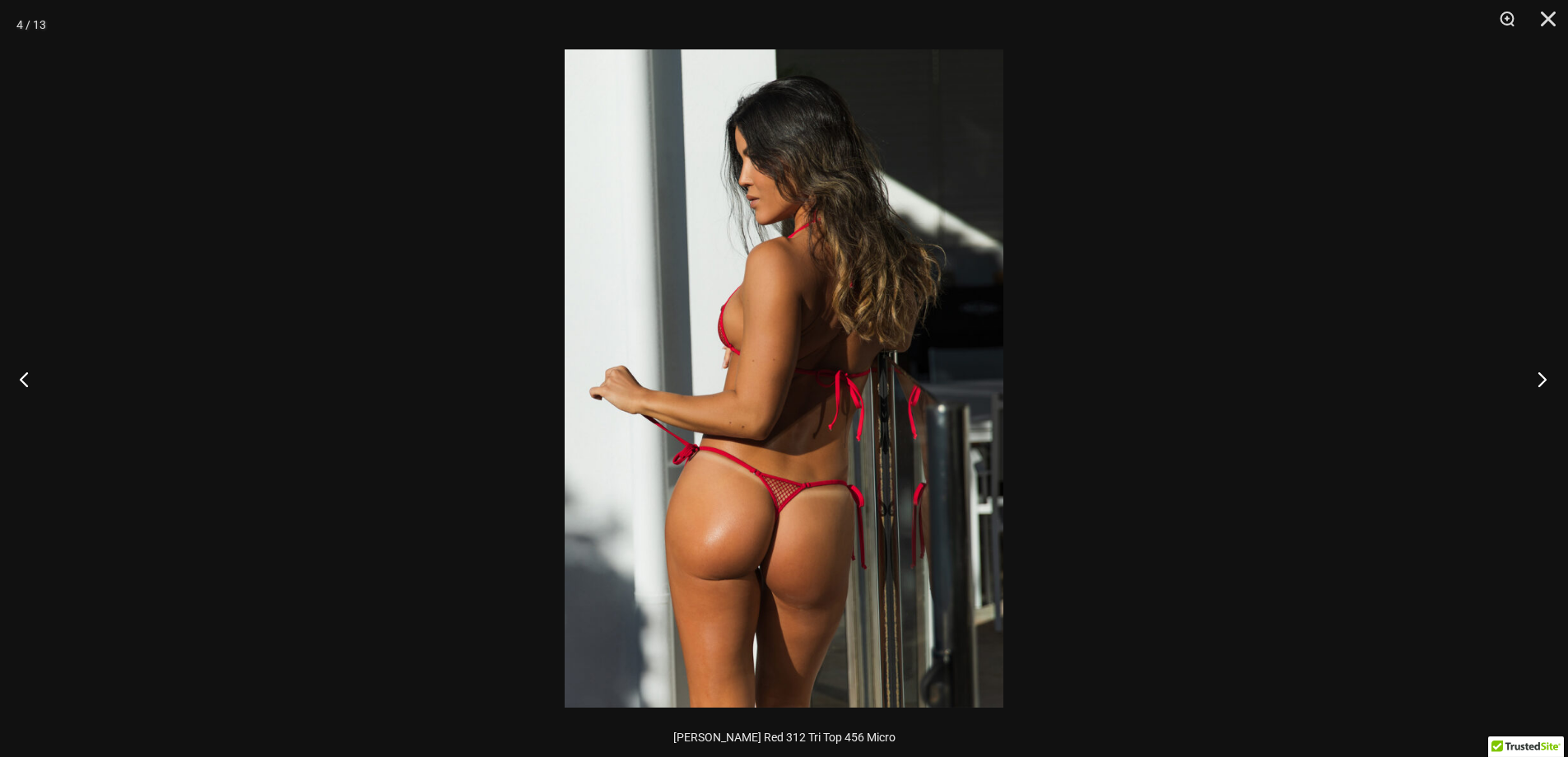
click at [1559, 362] on button "Next" at bounding box center [1537, 378] width 61 height 82
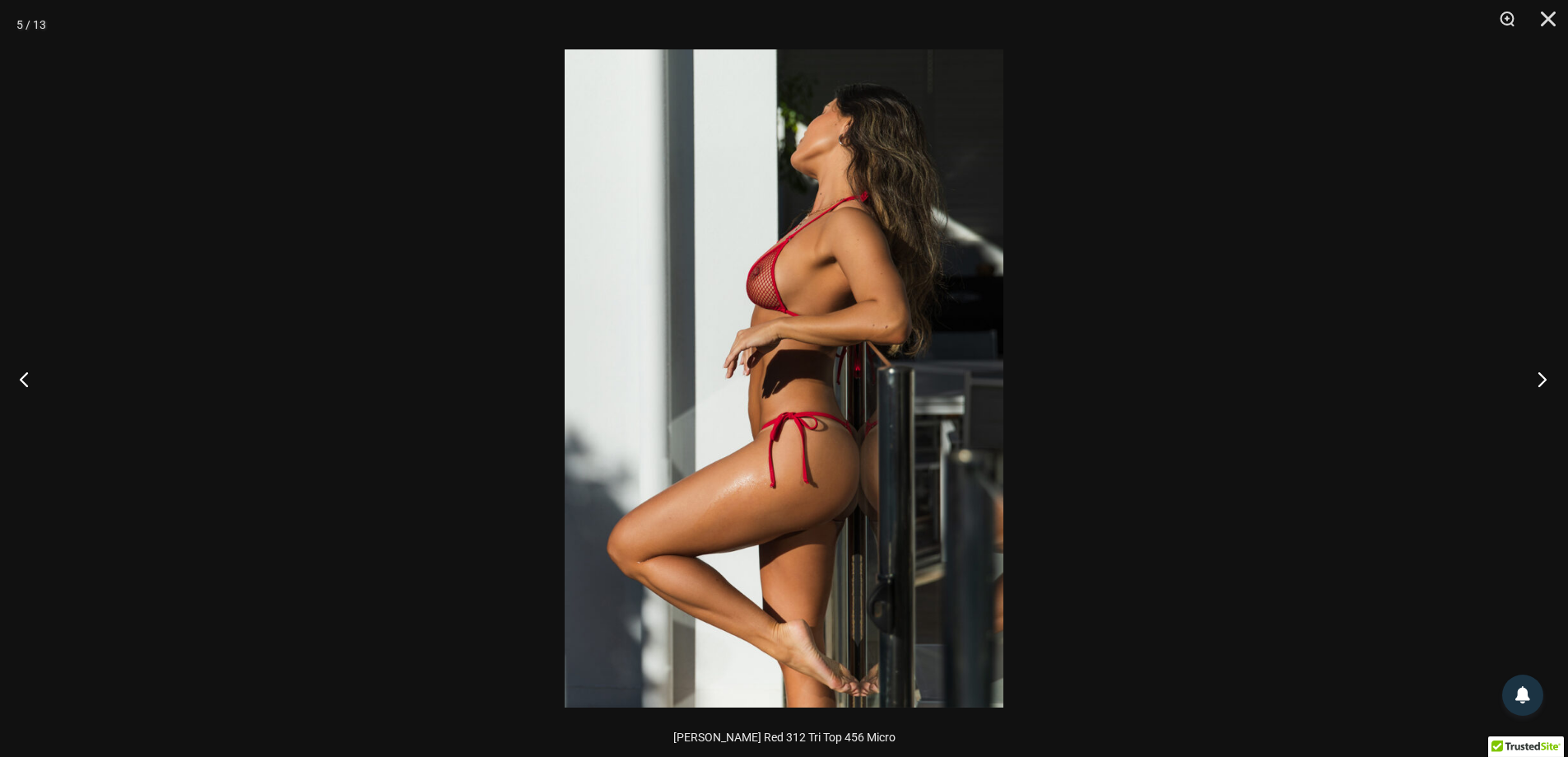
click at [1559, 362] on button "Next" at bounding box center [1537, 378] width 61 height 82
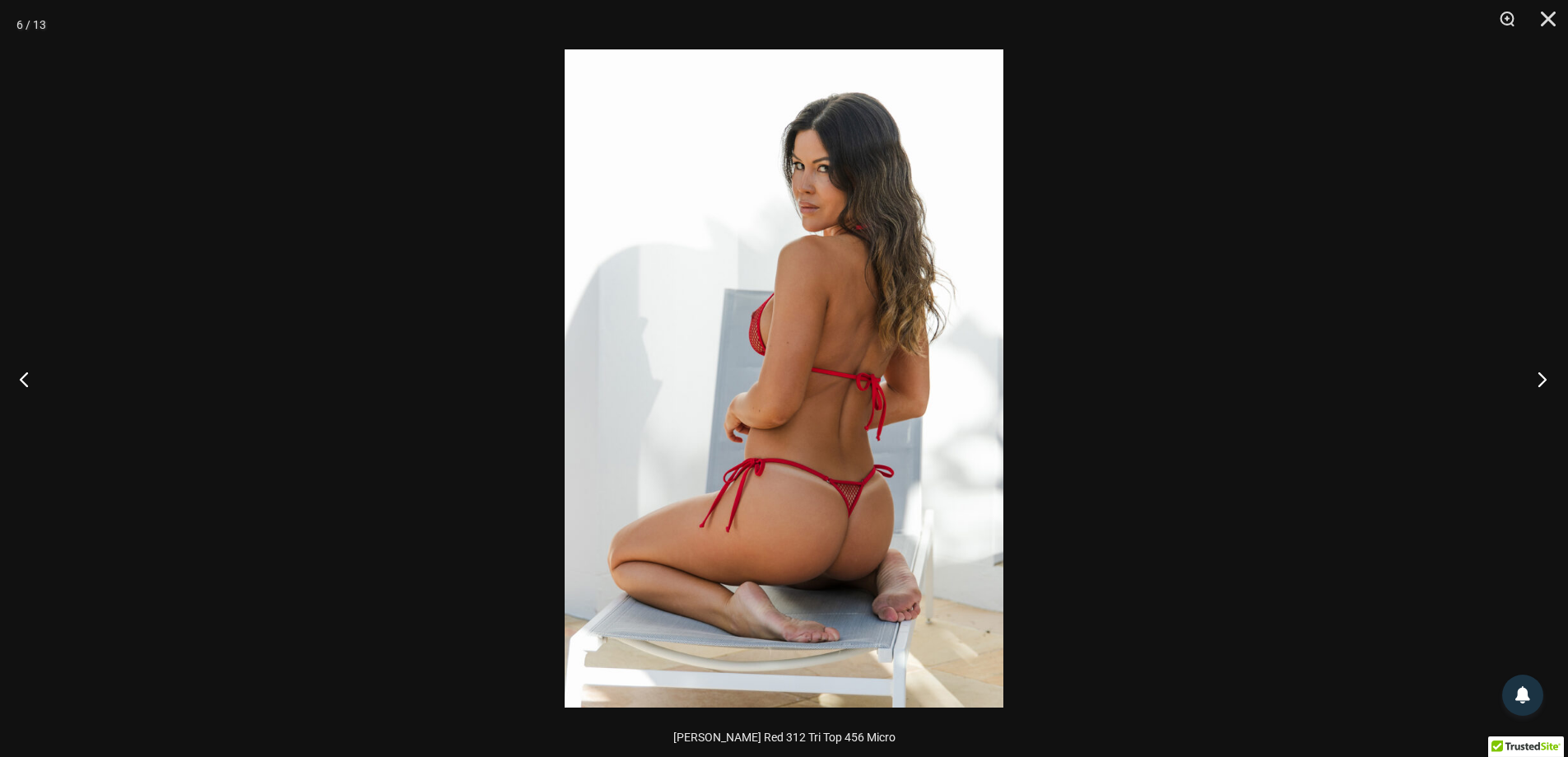
click at [1559, 362] on button "Next" at bounding box center [1537, 378] width 61 height 82
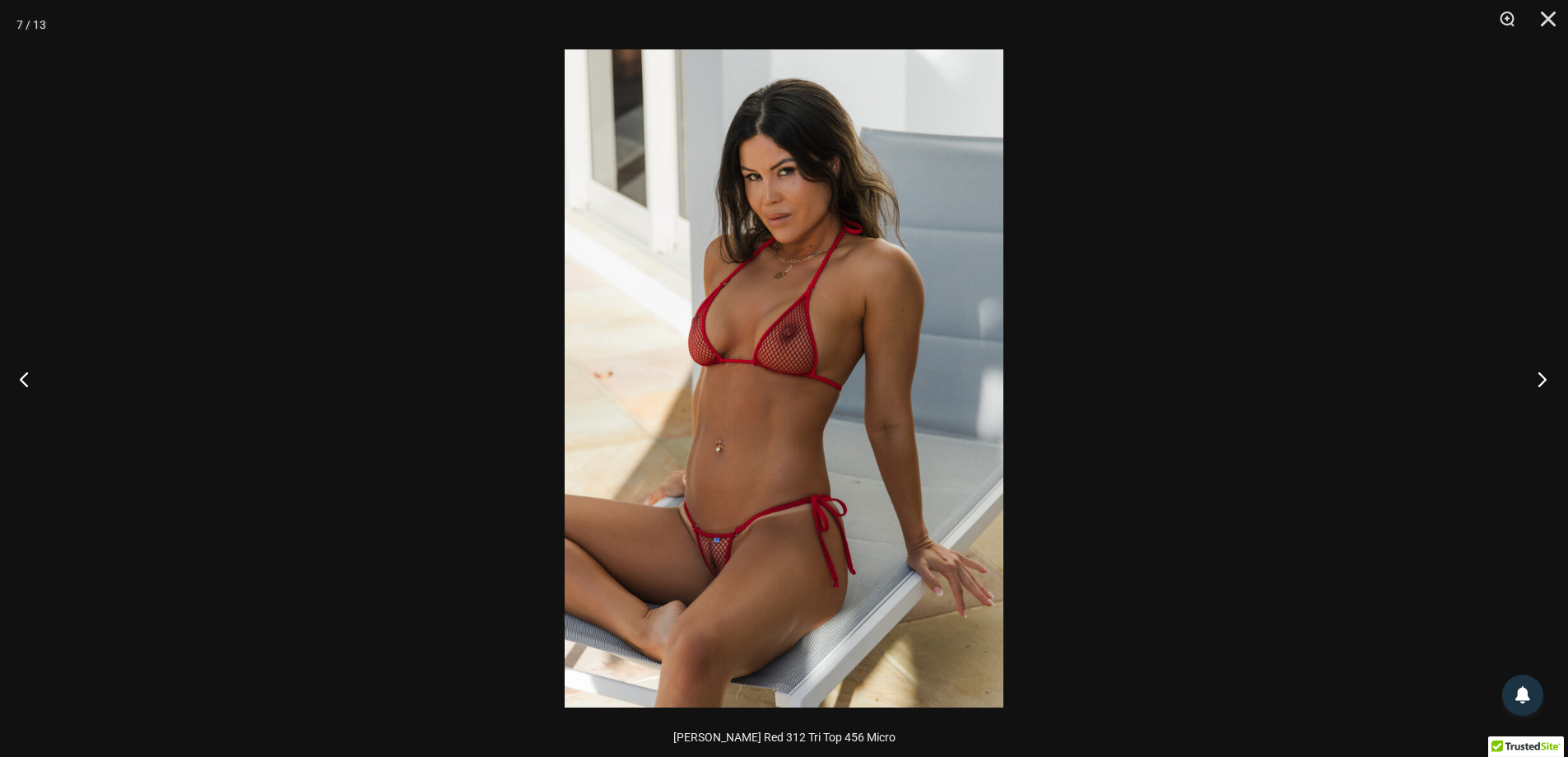
click at [1559, 362] on button "Next" at bounding box center [1537, 378] width 61 height 82
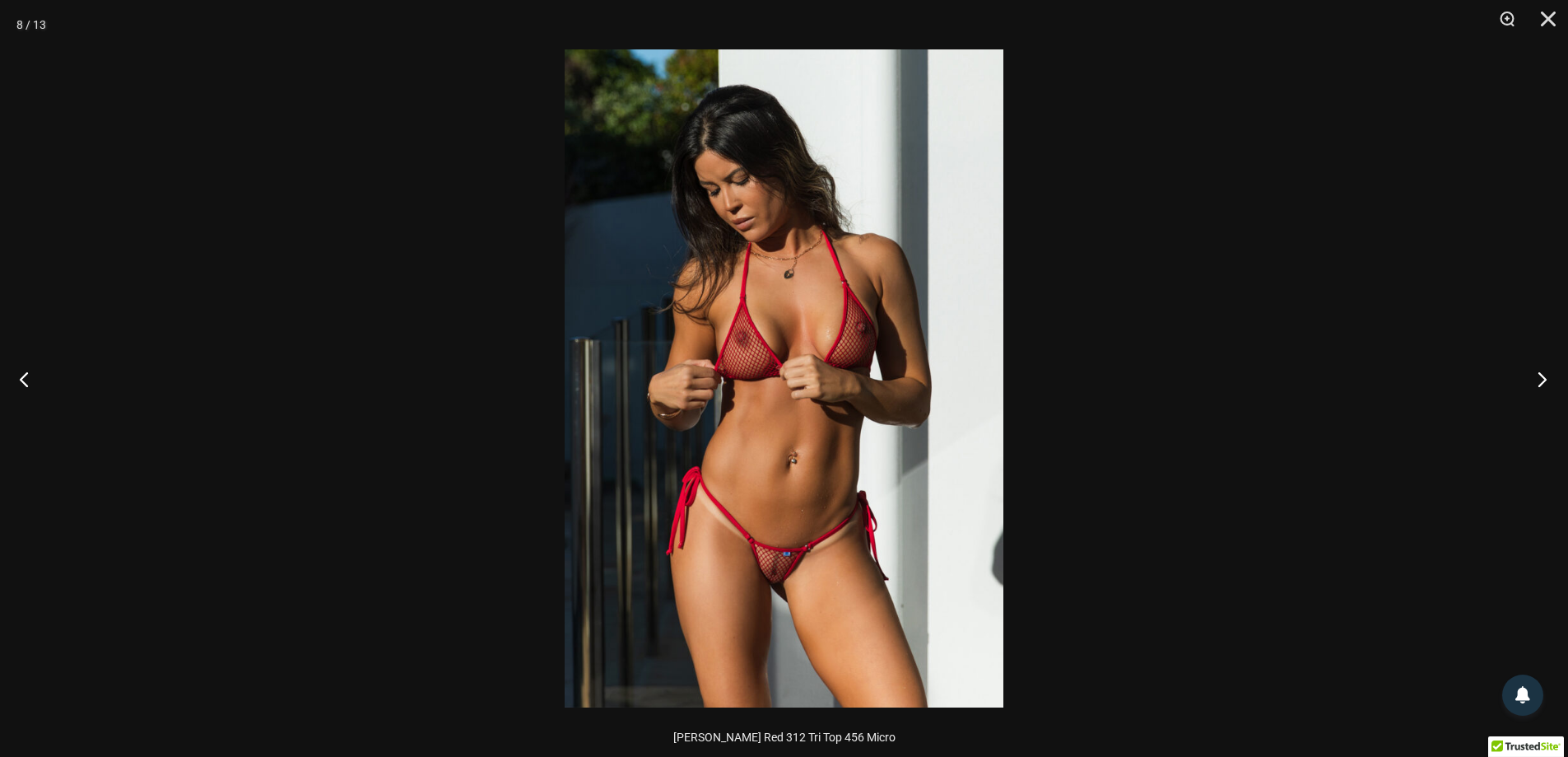
click at [1559, 362] on button "Next" at bounding box center [1537, 378] width 61 height 82
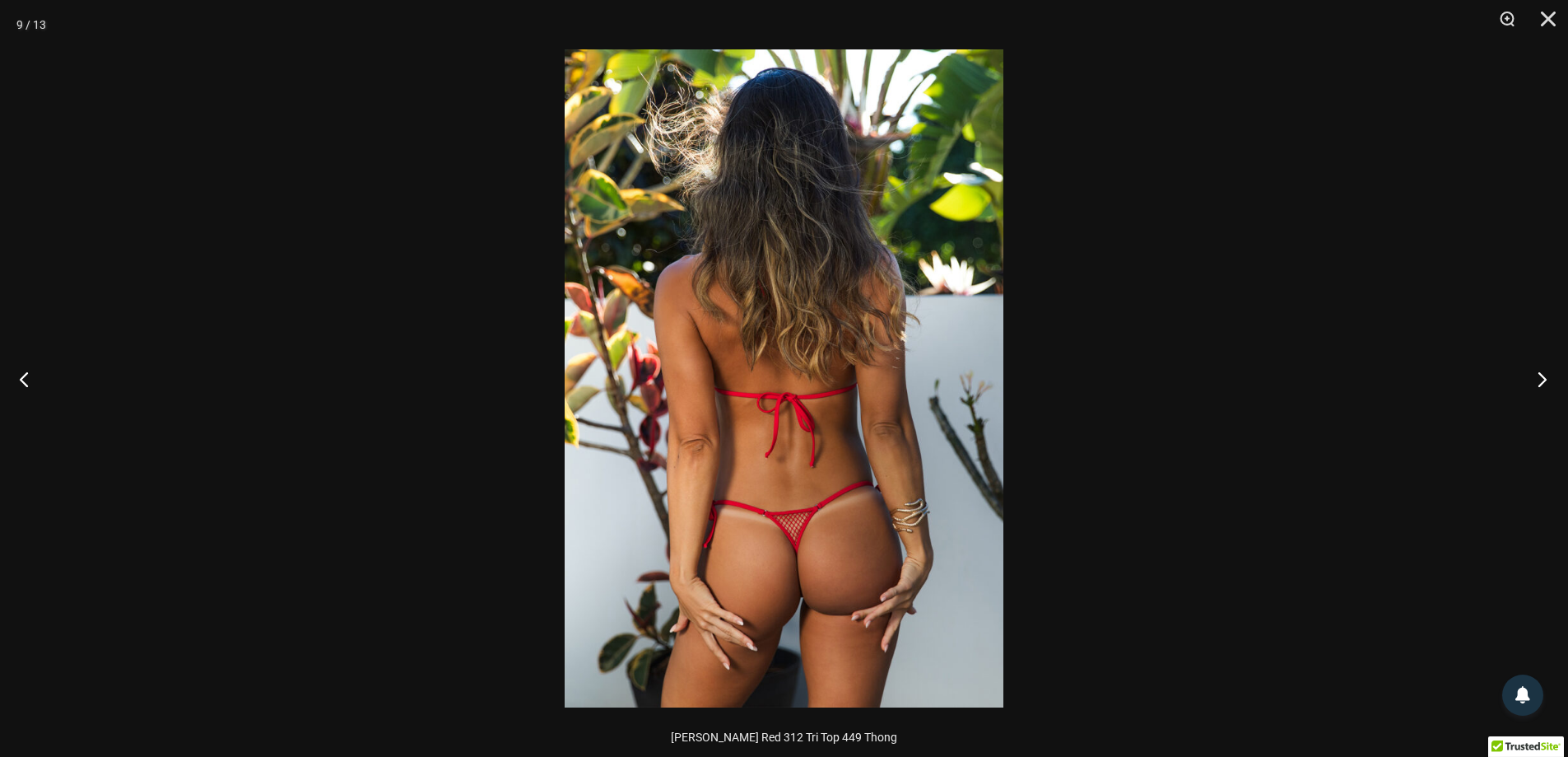
click at [1559, 362] on button "Next" at bounding box center [1537, 378] width 61 height 82
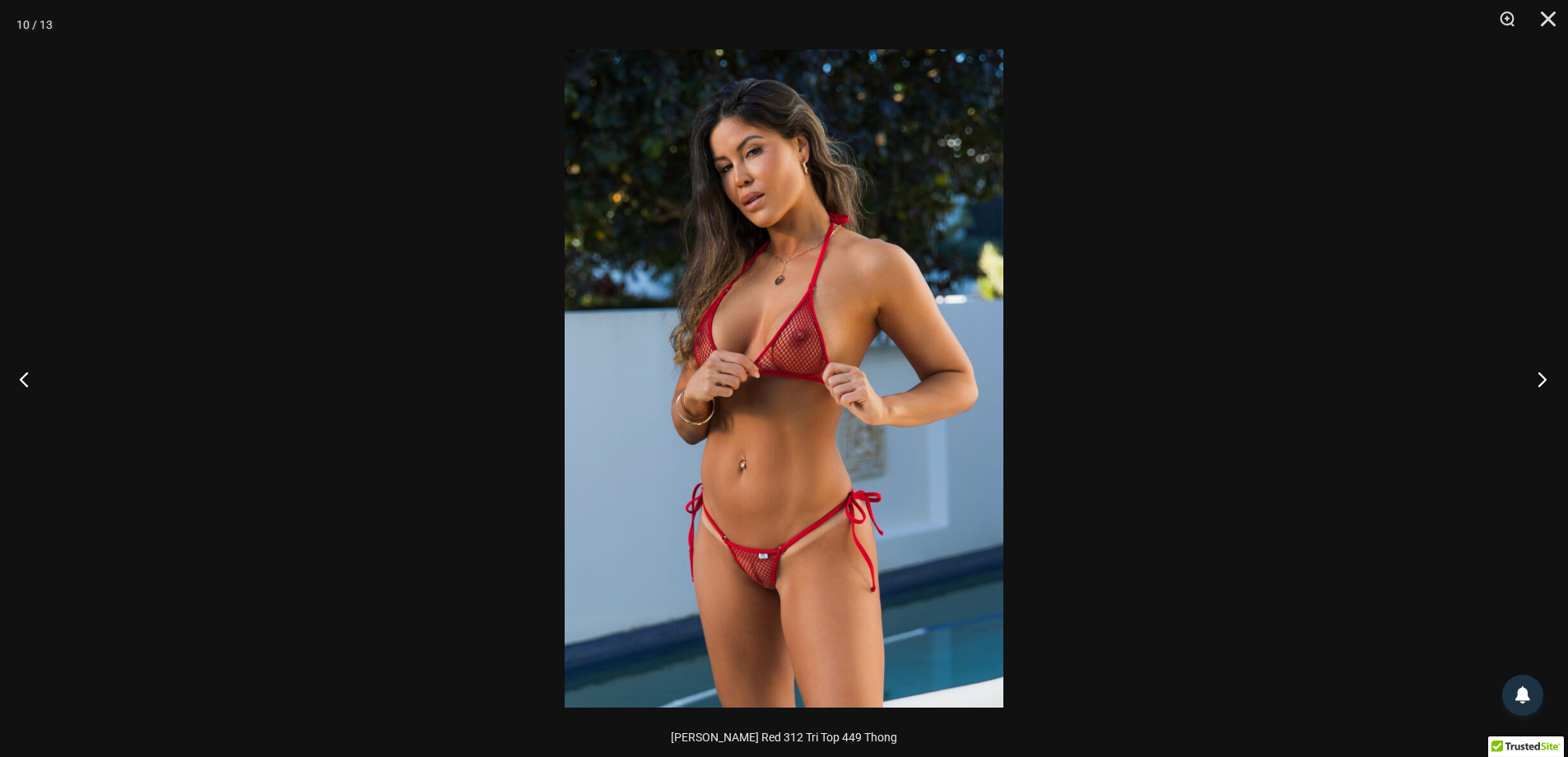
click at [1550, 368] on button "Next" at bounding box center [1537, 378] width 61 height 82
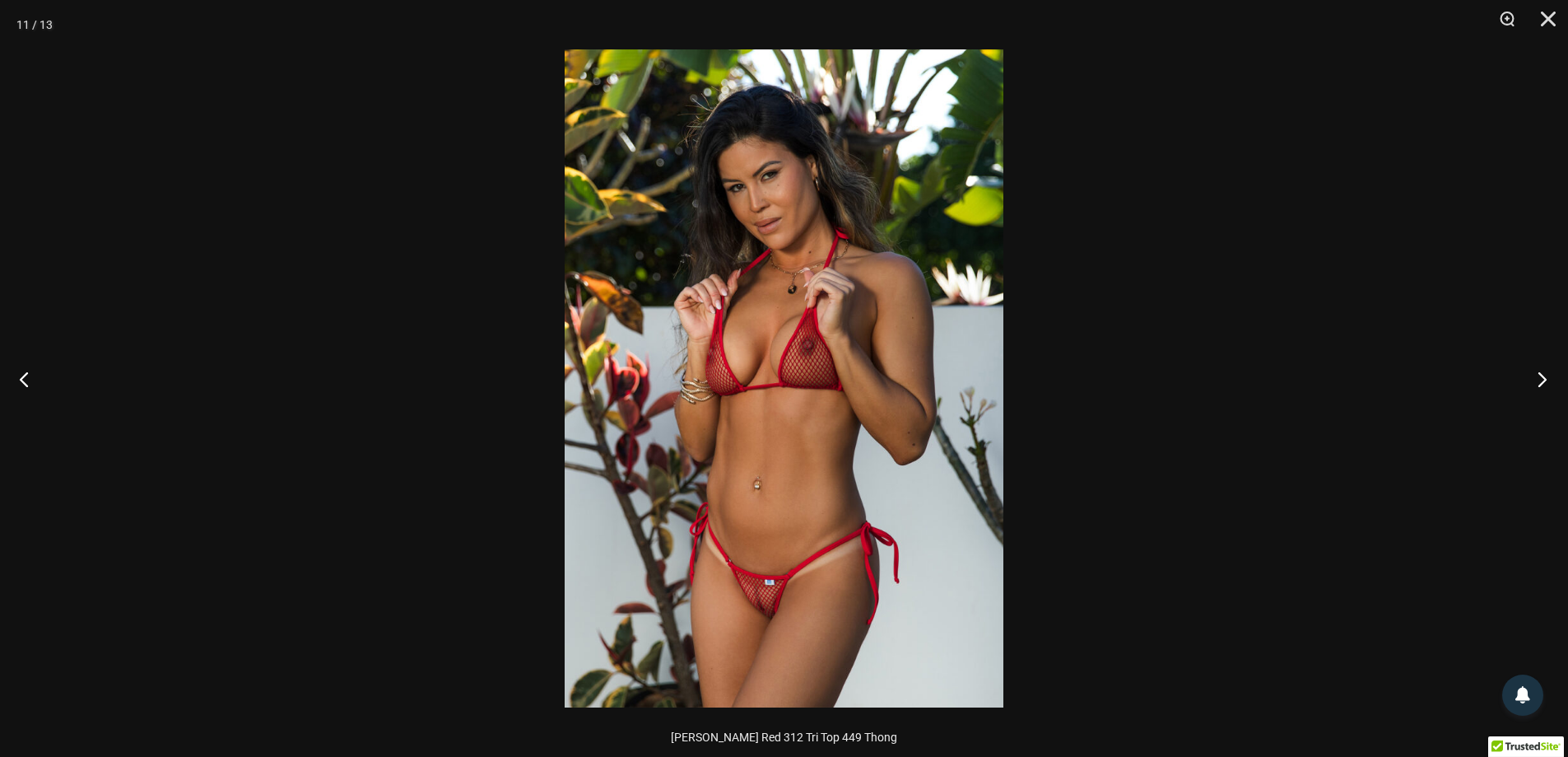
click at [1550, 368] on button "Next" at bounding box center [1537, 378] width 61 height 82
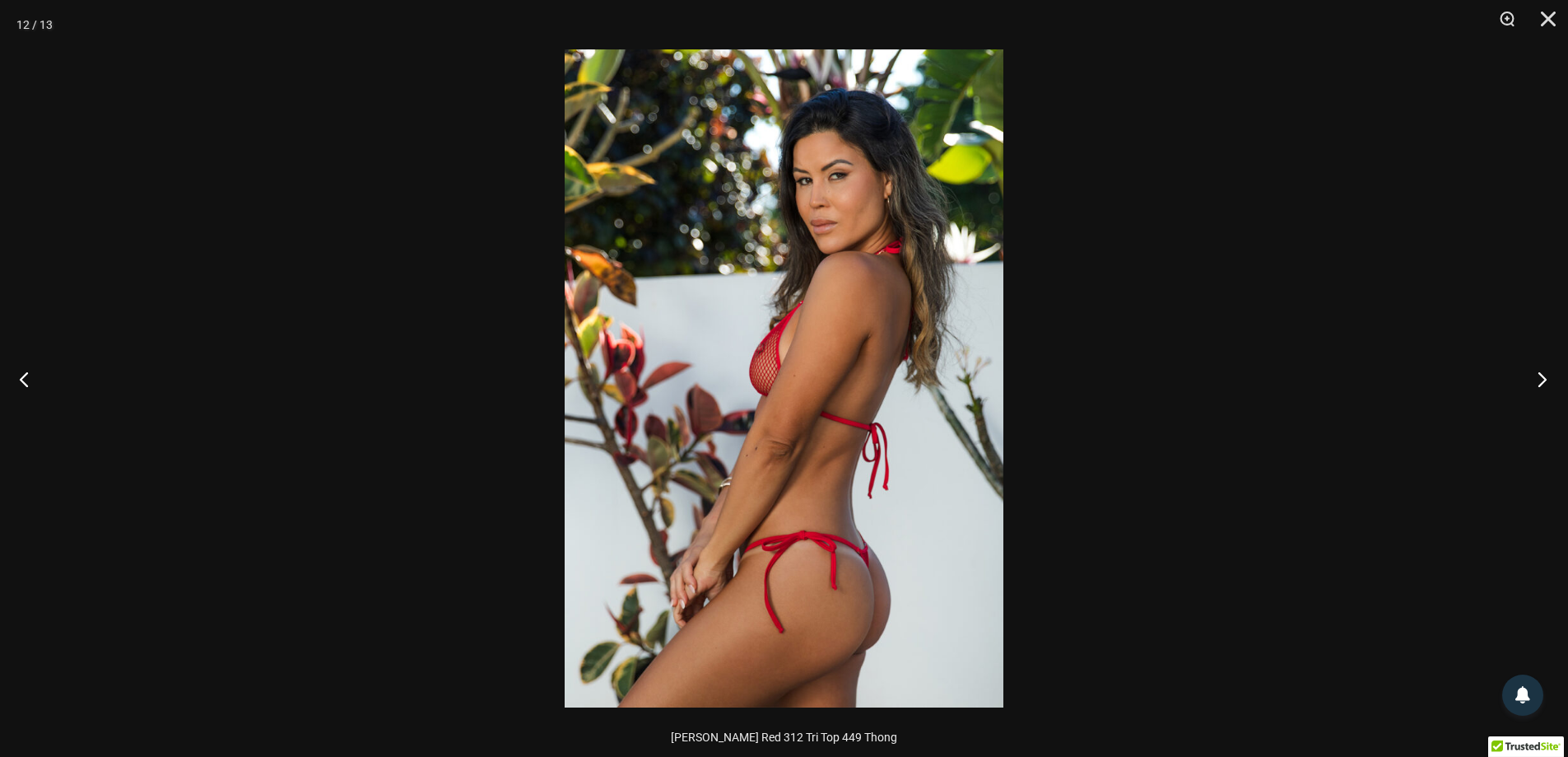
click at [1550, 368] on button "Next" at bounding box center [1537, 378] width 61 height 82
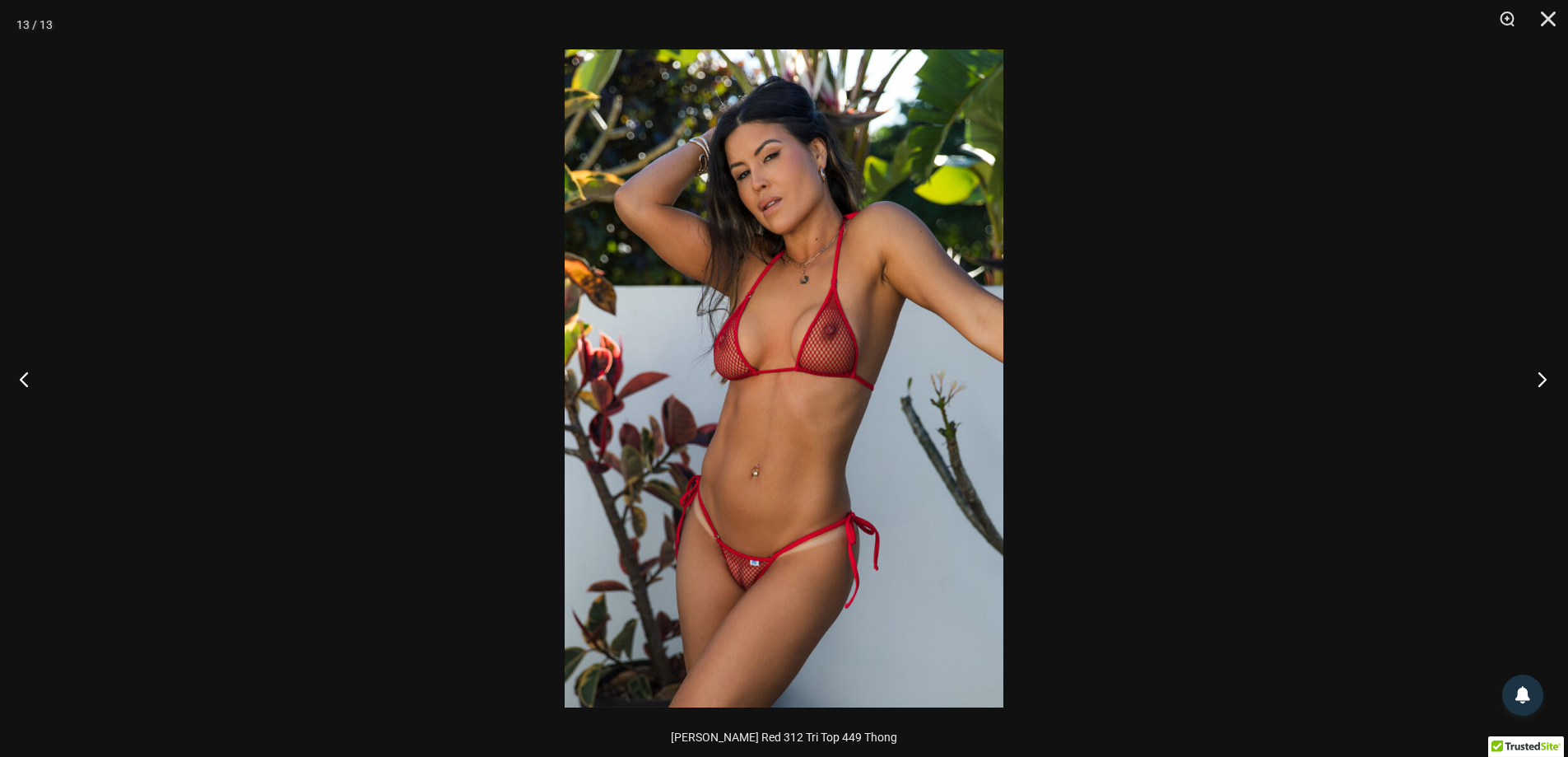
click at [1550, 368] on button "Next" at bounding box center [1537, 378] width 61 height 82
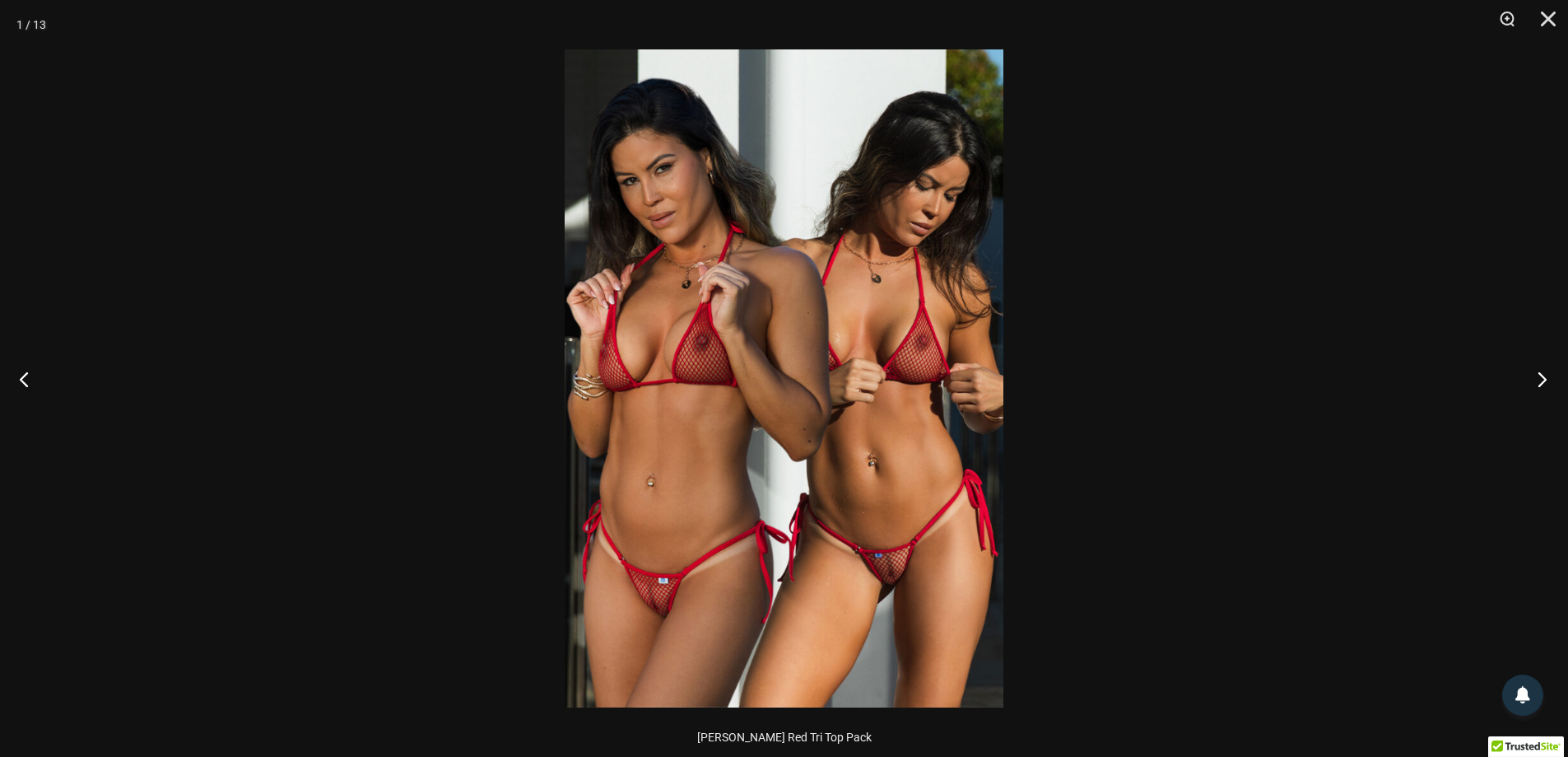
click at [1550, 368] on button "Next" at bounding box center [1537, 378] width 61 height 82
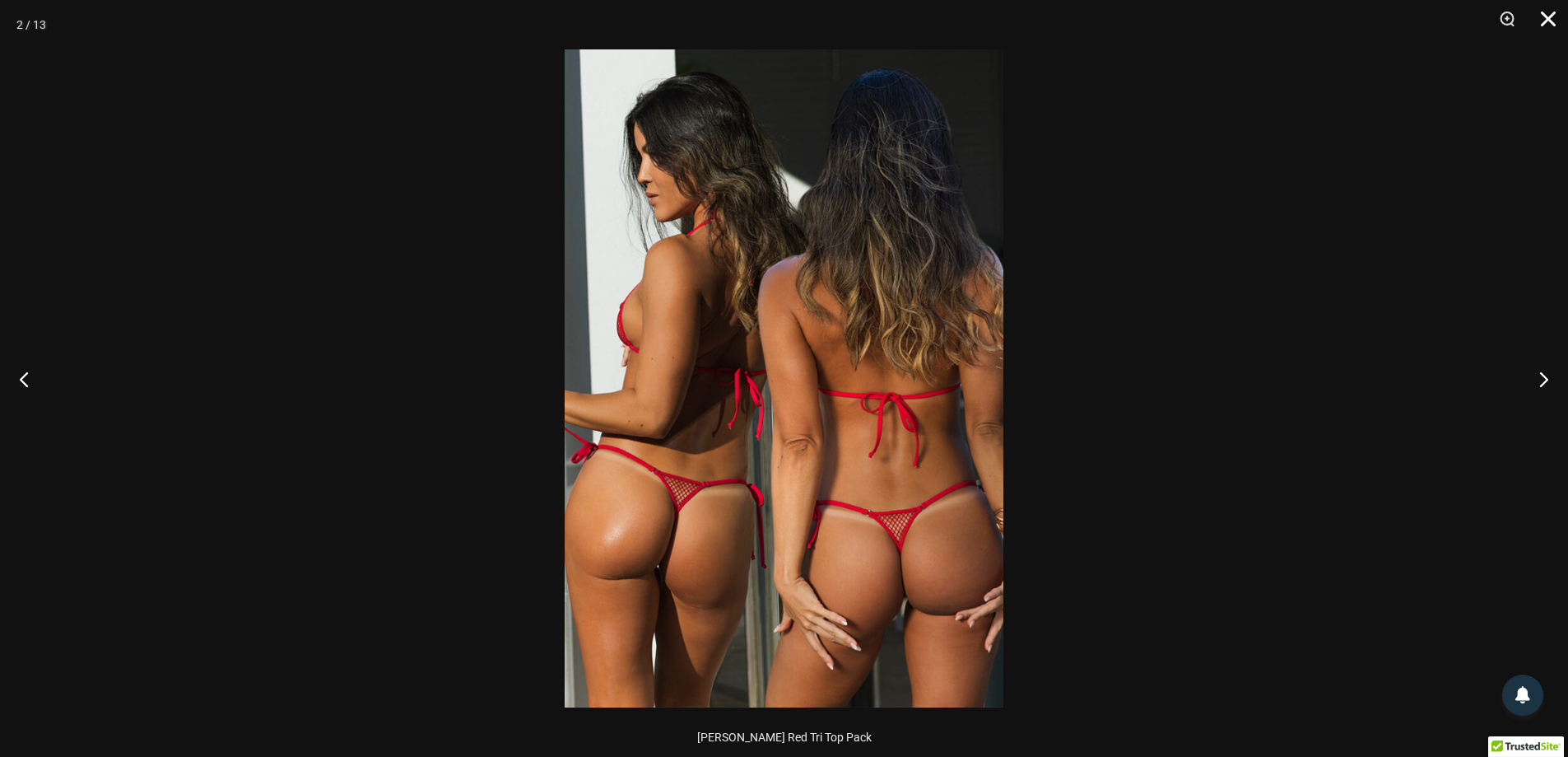
click at [1543, 24] on button "Close" at bounding box center [1542, 25] width 41 height 49
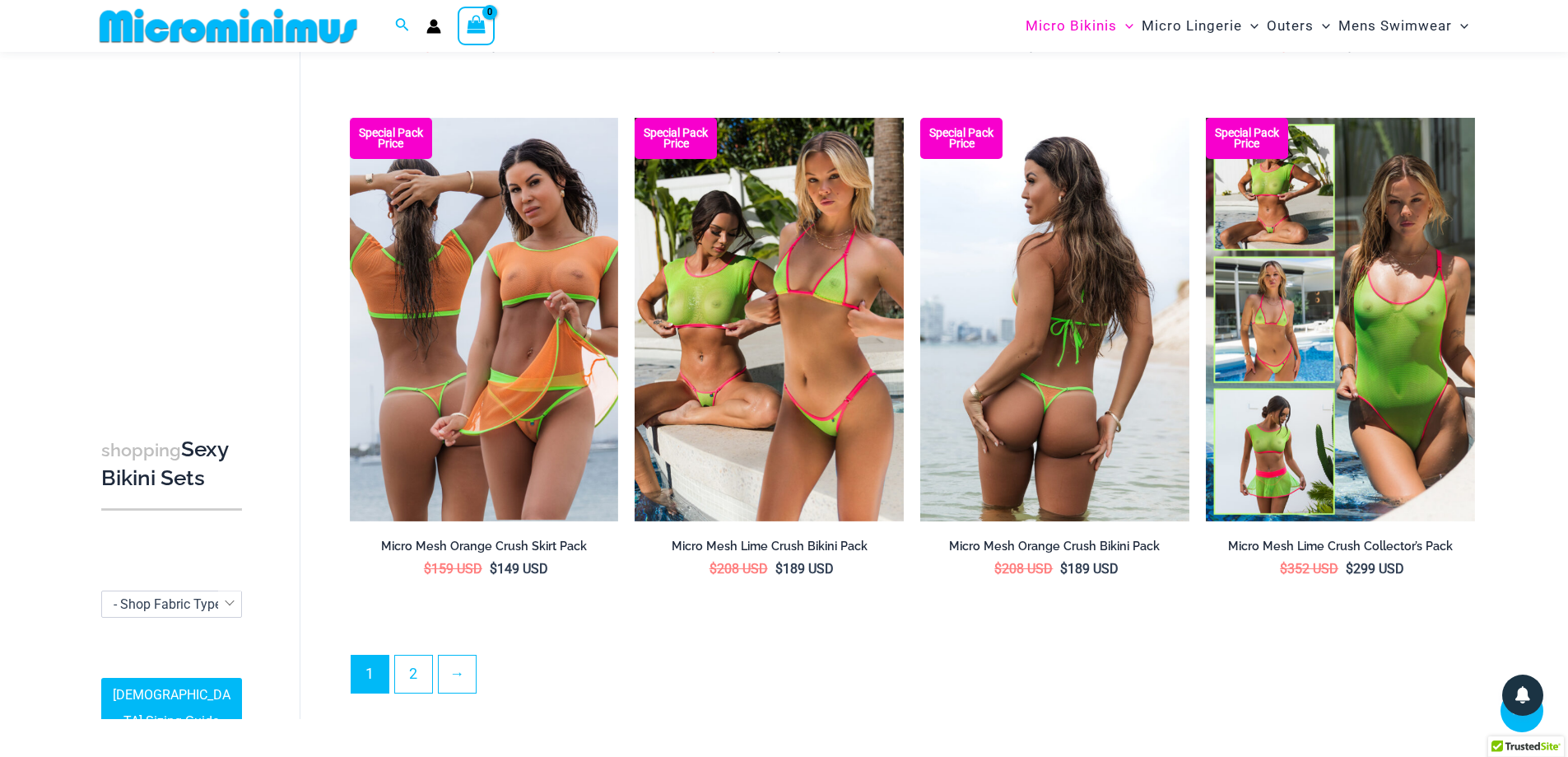
scroll to position [3840, 0]
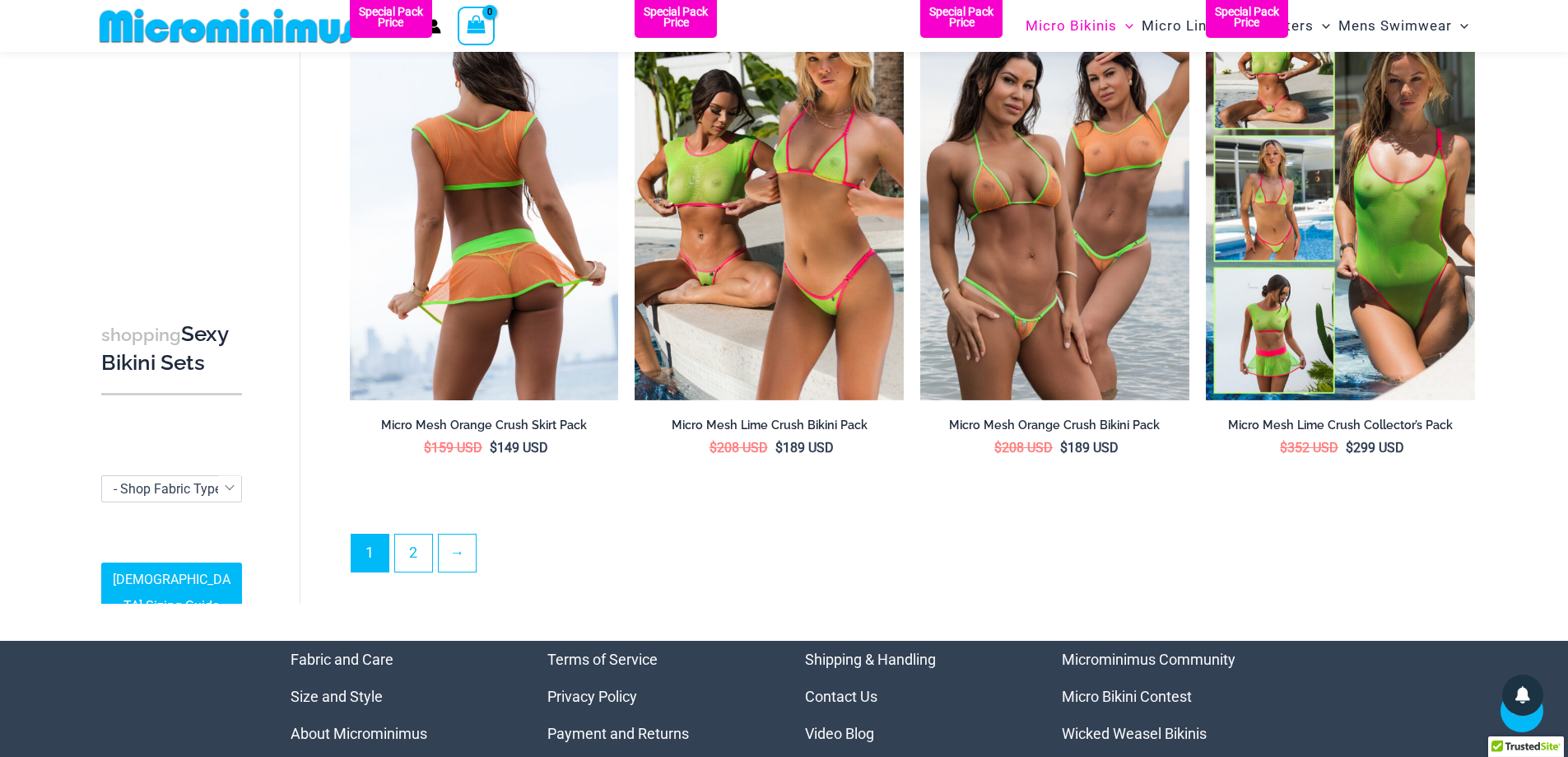
click at [586, 196] on img at bounding box center [485, 198] width 269 height 403
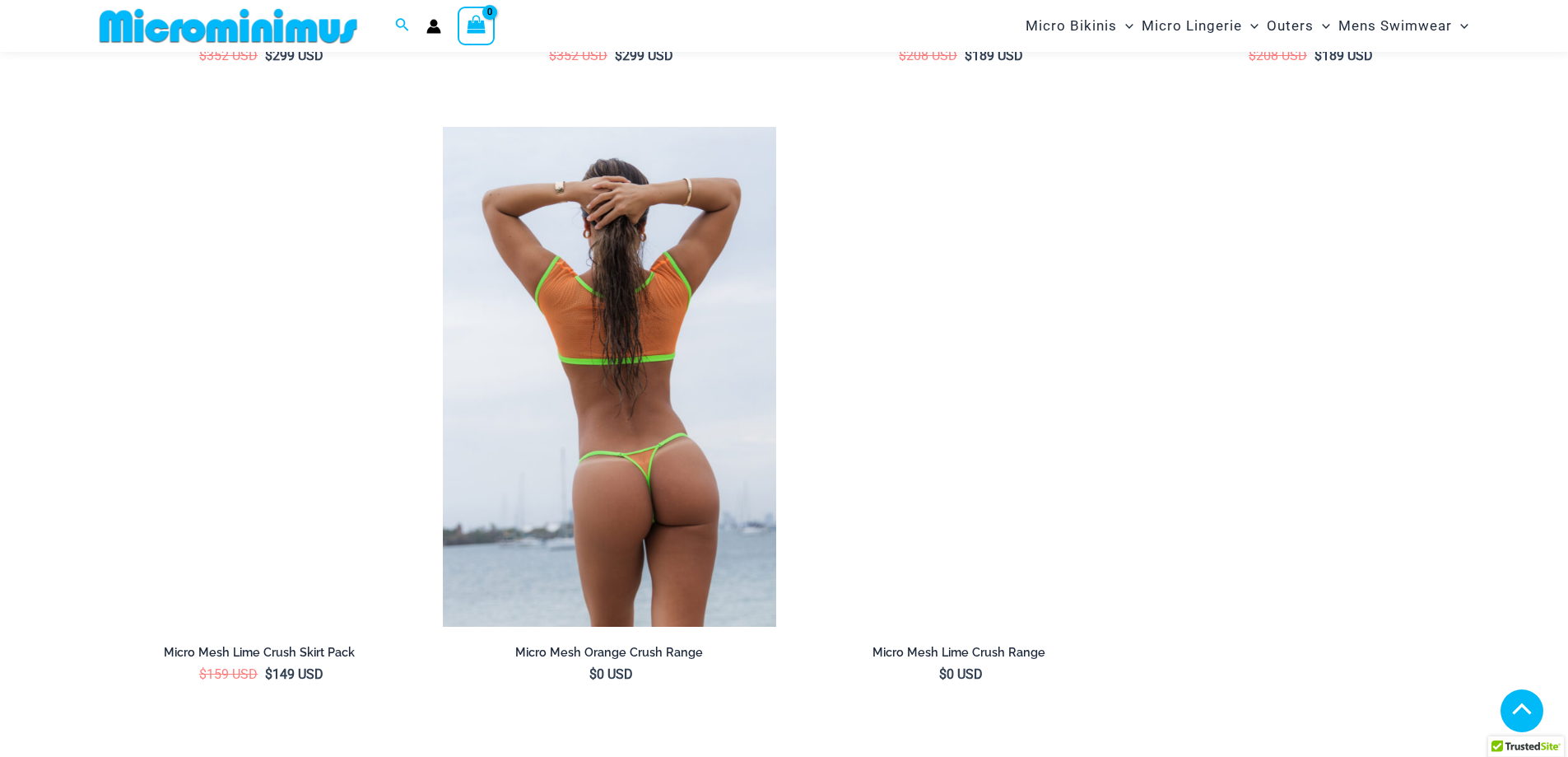
scroll to position [2450, 0]
